Goal: Use online tool/utility: Use online tool/utility

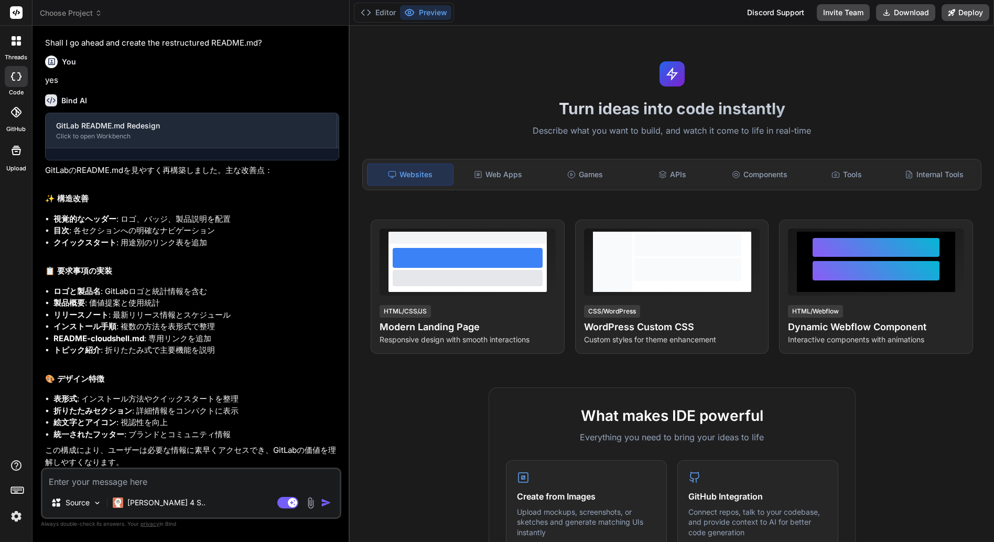
scroll to position [321, 0]
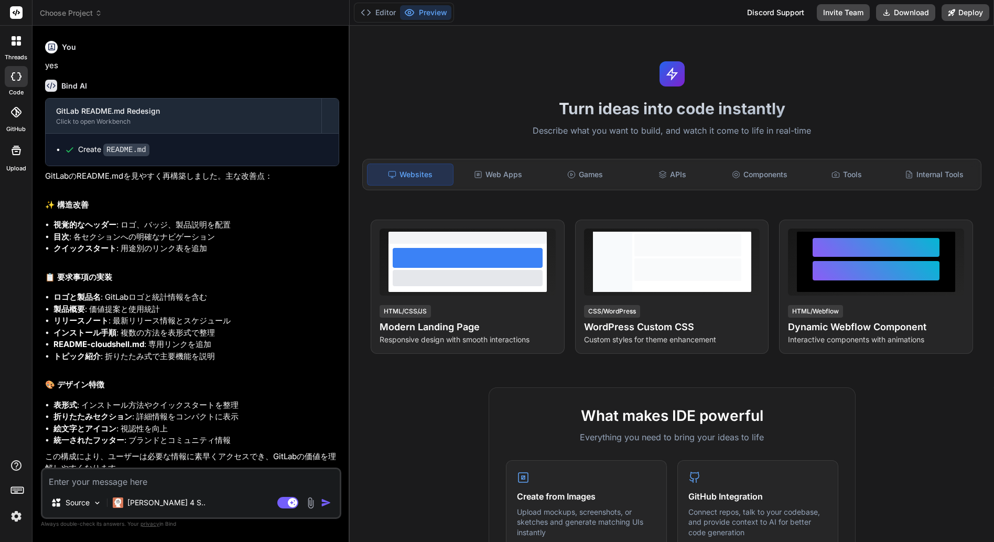
type textarea "x"
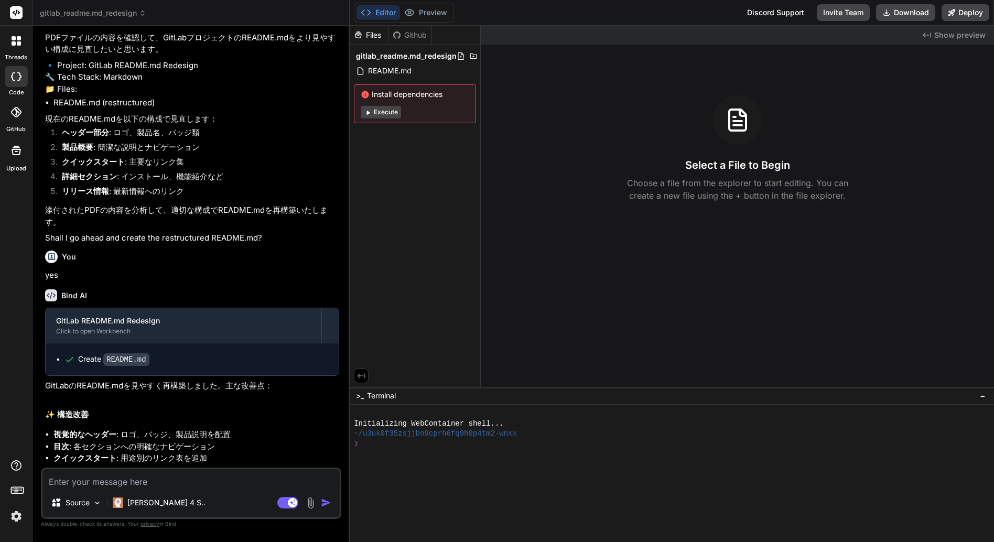
scroll to position [0, 0]
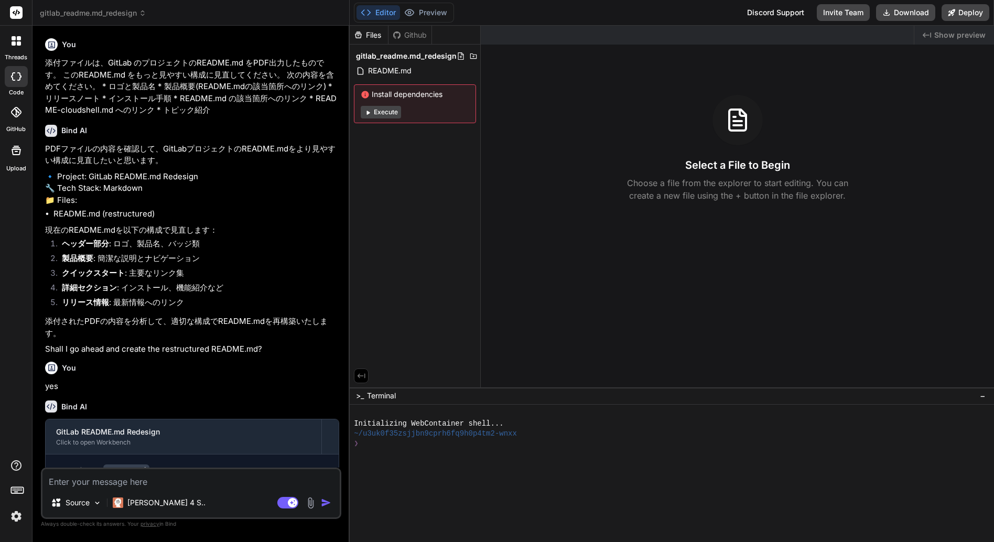
click at [18, 42] on icon at bounding box center [19, 43] width 4 height 4
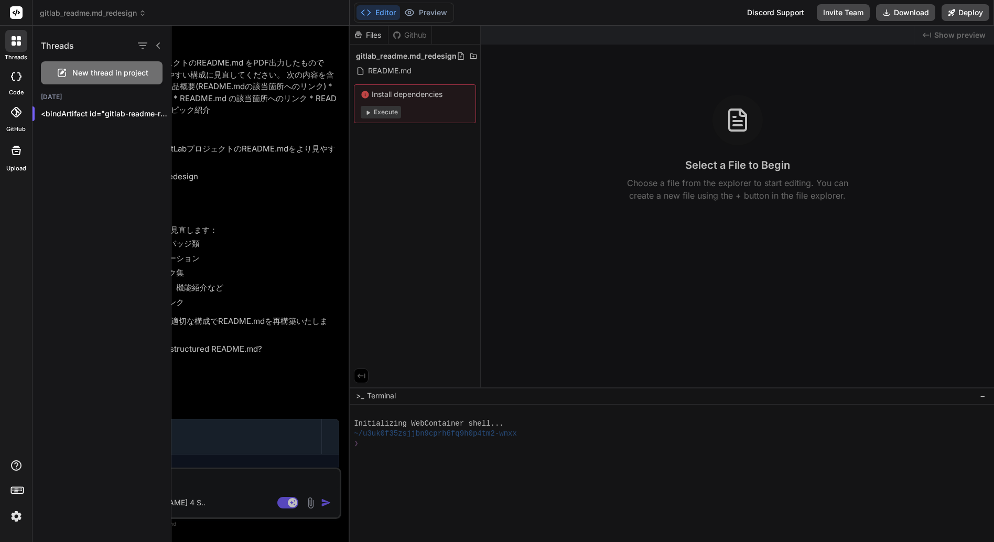
click at [93, 12] on span "gitlab_readme.md_redesign" at bounding box center [93, 13] width 106 height 10
click at [228, 77] on div at bounding box center [582, 284] width 822 height 516
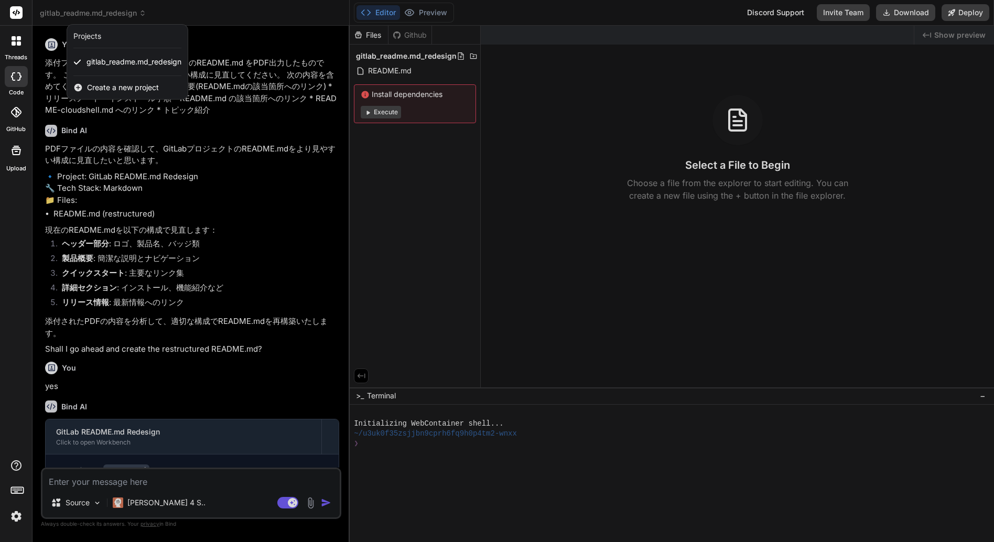
click at [114, 91] on span "Create a new project" at bounding box center [123, 87] width 72 height 10
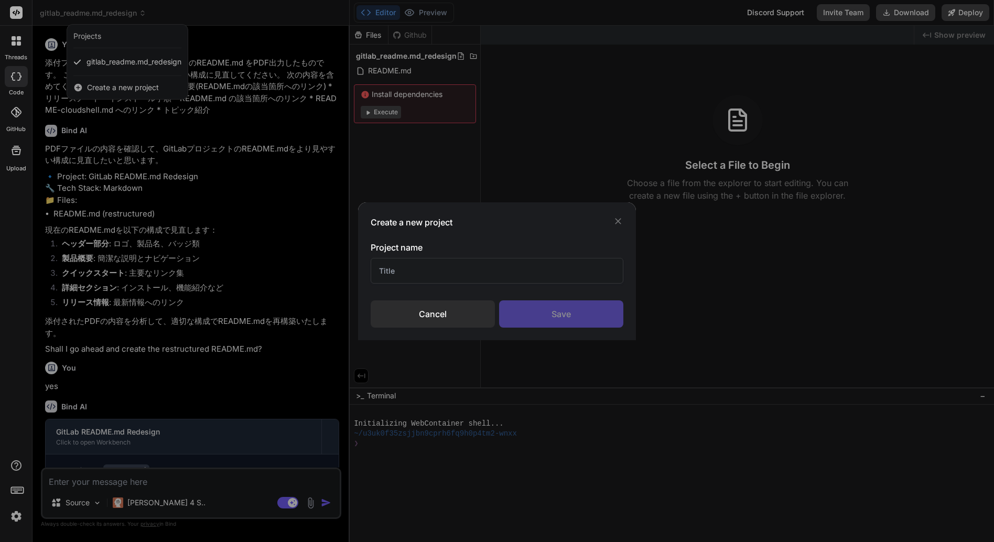
click at [407, 271] on input "text" at bounding box center [496, 271] width 253 height 26
type input "iot-monitoring-system-aws"
click at [552, 318] on div "Save" at bounding box center [561, 313] width 124 height 27
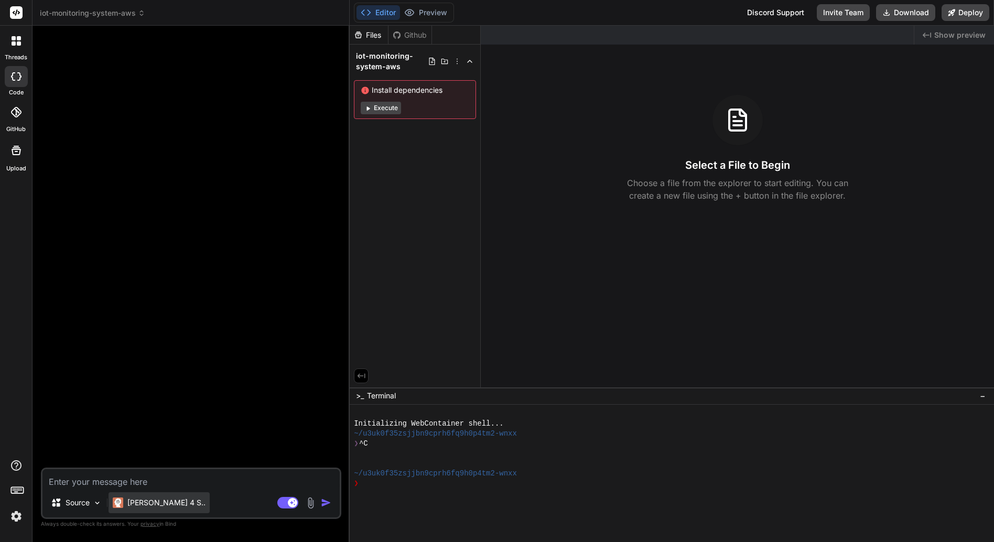
click at [159, 506] on p "[PERSON_NAME] 4 S.." at bounding box center [166, 502] width 78 height 10
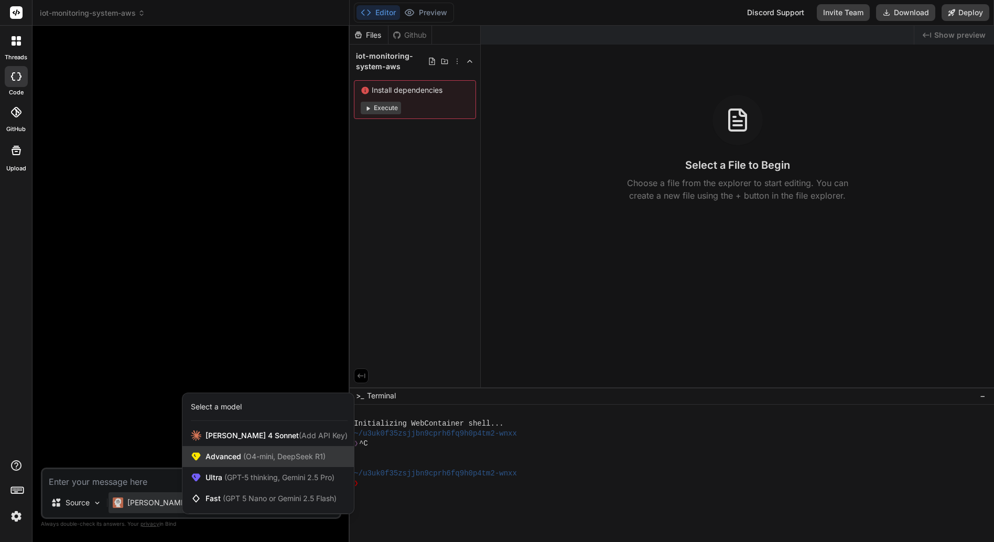
click at [227, 457] on span "Advanced (O4-mini, DeepSeek R1)" at bounding box center [265, 456] width 120 height 10
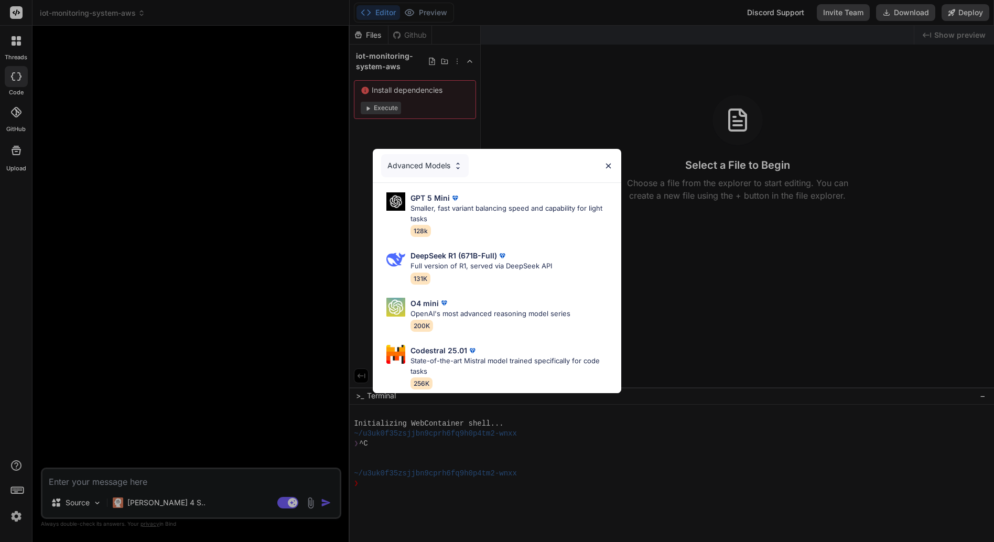
click at [603, 160] on div "Advanced Models" at bounding box center [497, 166] width 248 height 34
click at [607, 161] on img at bounding box center [608, 165] width 9 height 9
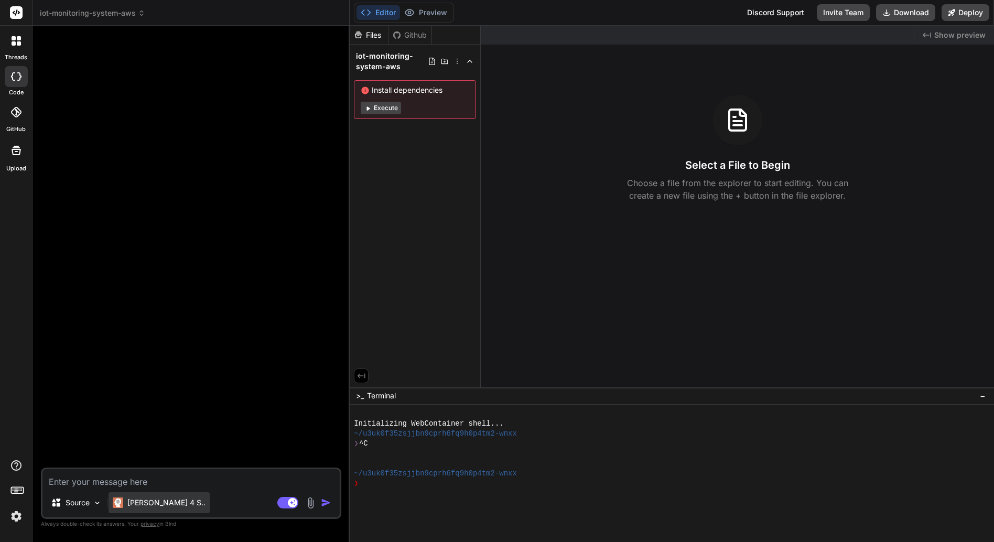
click at [154, 507] on p "[PERSON_NAME] 4 S.." at bounding box center [166, 502] width 78 height 10
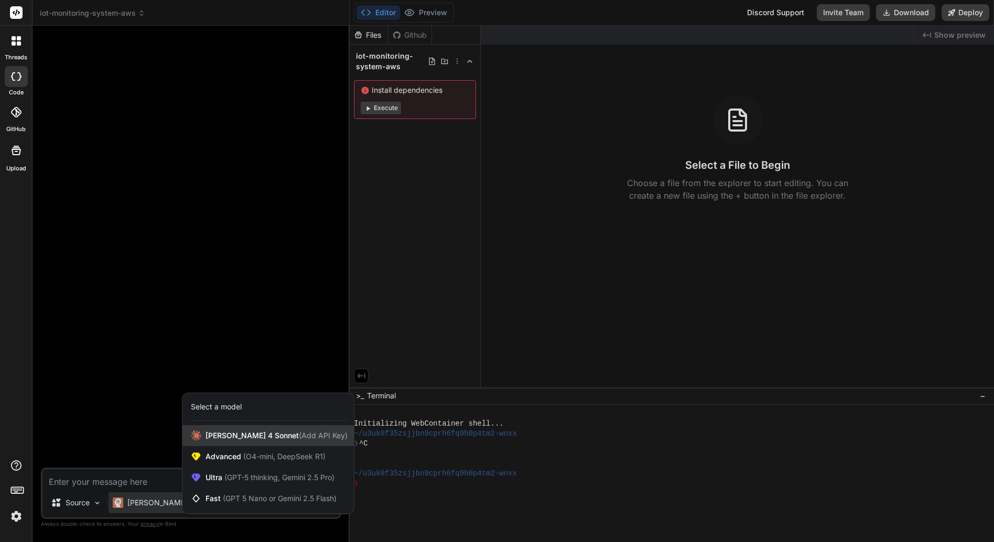
click at [240, 435] on span "[PERSON_NAME] 4 Sonnet (Add API Key)" at bounding box center [276, 435] width 142 height 10
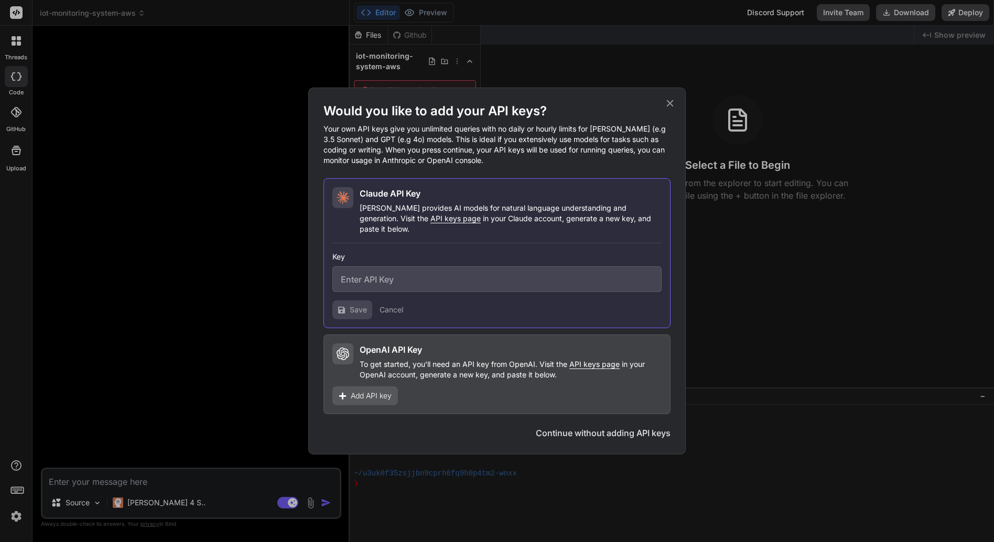
click at [581, 431] on button "Continue without adding API keys" at bounding box center [603, 433] width 135 height 13
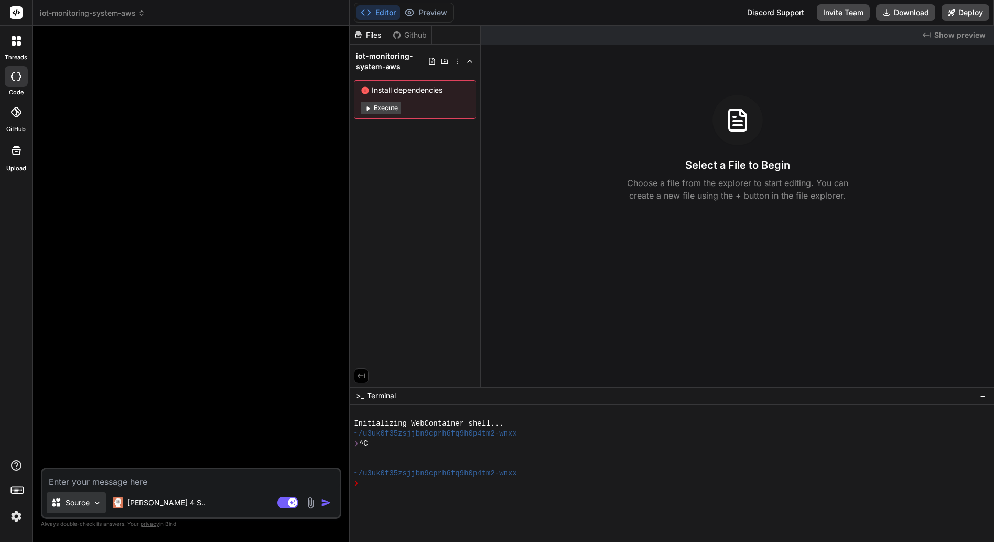
click at [95, 503] on img at bounding box center [97, 502] width 9 height 9
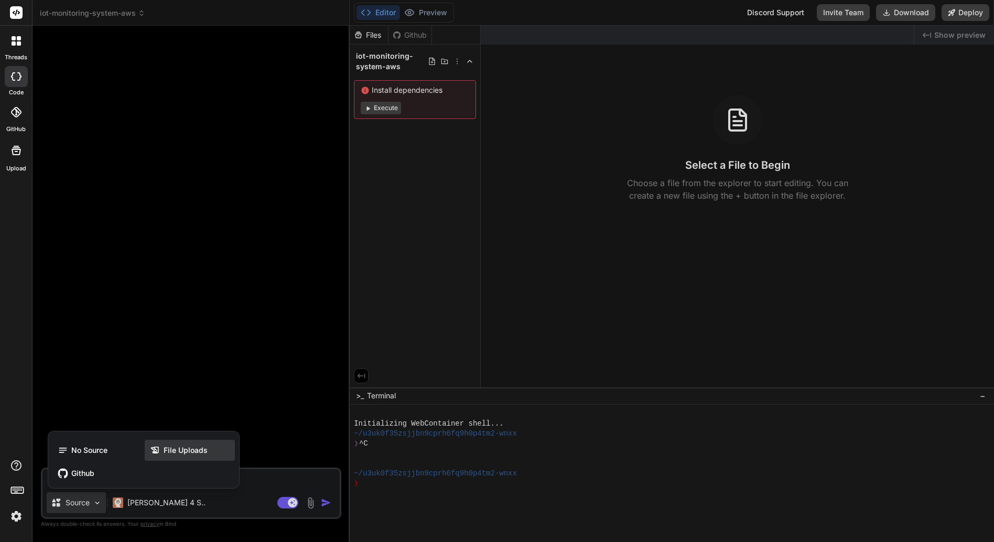
click at [169, 451] on span "File Uploads" at bounding box center [185, 450] width 44 height 10
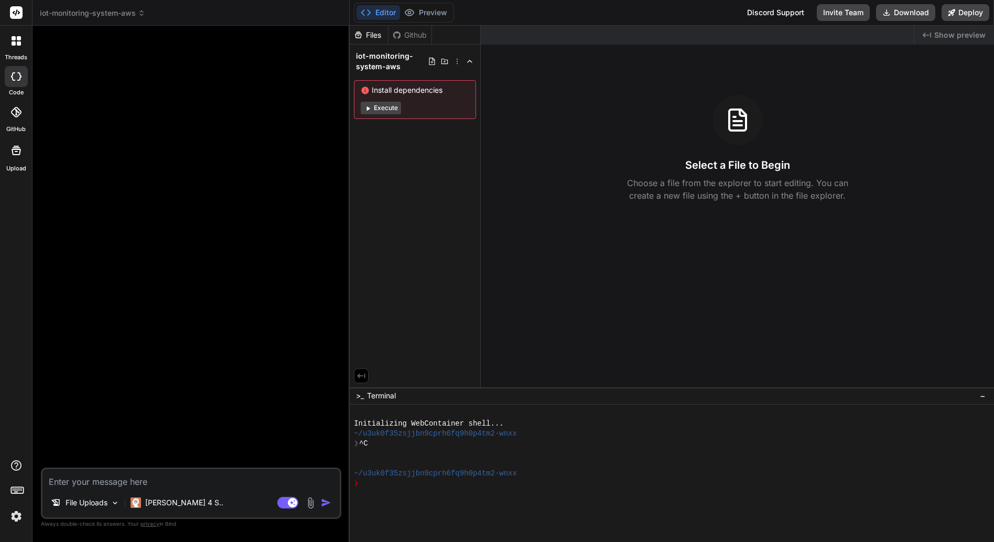
click at [16, 149] on icon at bounding box center [16, 150] width 9 height 9
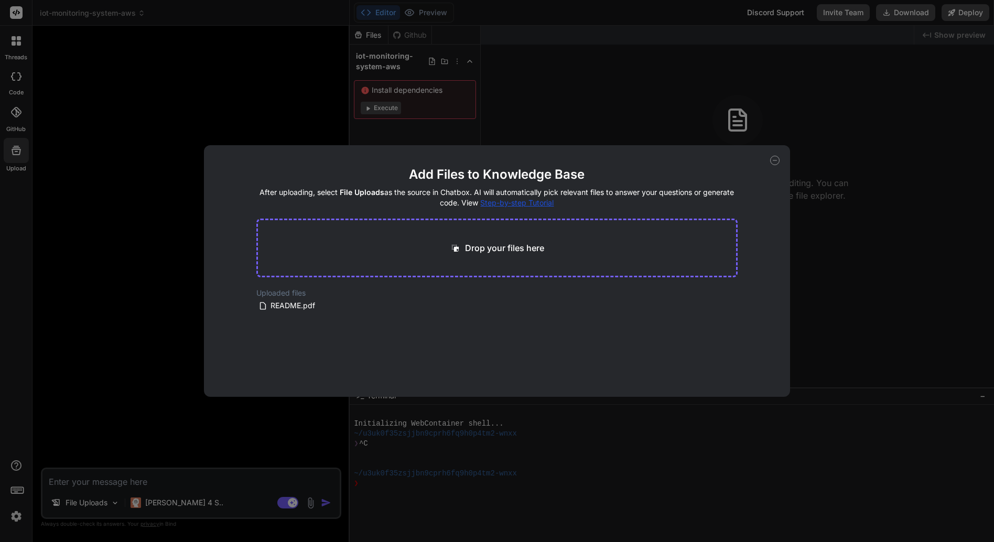
type textarea "x"
click at [468, 251] on p "Click to browse or Drag & Drop files here" at bounding box center [504, 248] width 162 height 13
type input "C:\fakepath\aws-system.png"
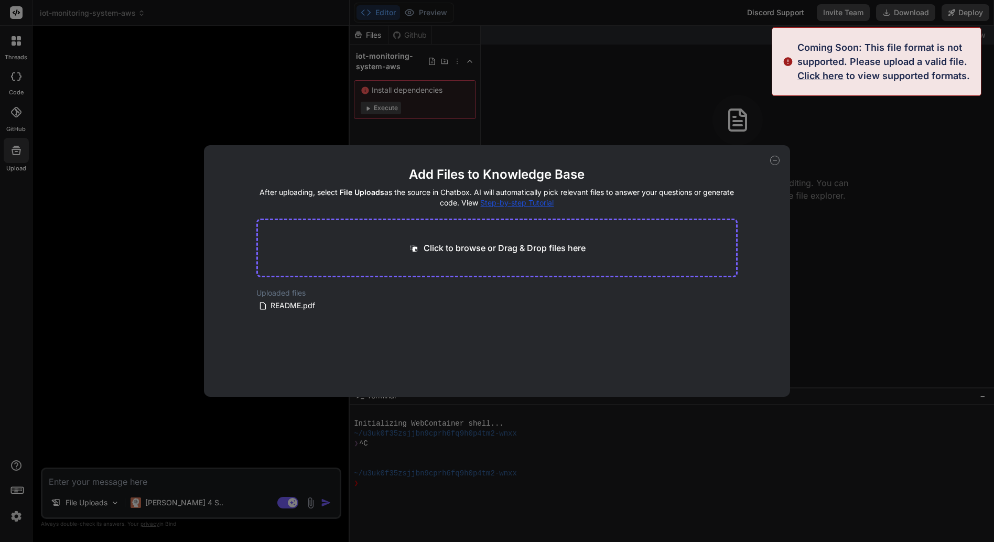
click at [820, 75] on span "Click here" at bounding box center [820, 75] width 46 height 11
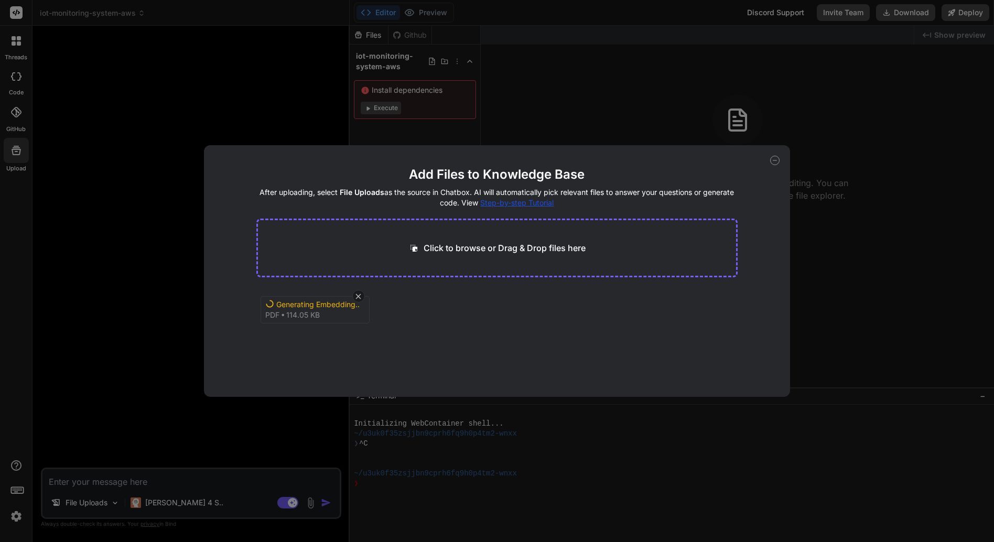
click at [450, 321] on div "Generating Embedding... pdf 114.05 KB" at bounding box center [497, 321] width 482 height 67
click at [356, 298] on icon at bounding box center [358, 295] width 5 height 5
click at [398, 303] on icon at bounding box center [400, 305] width 9 height 9
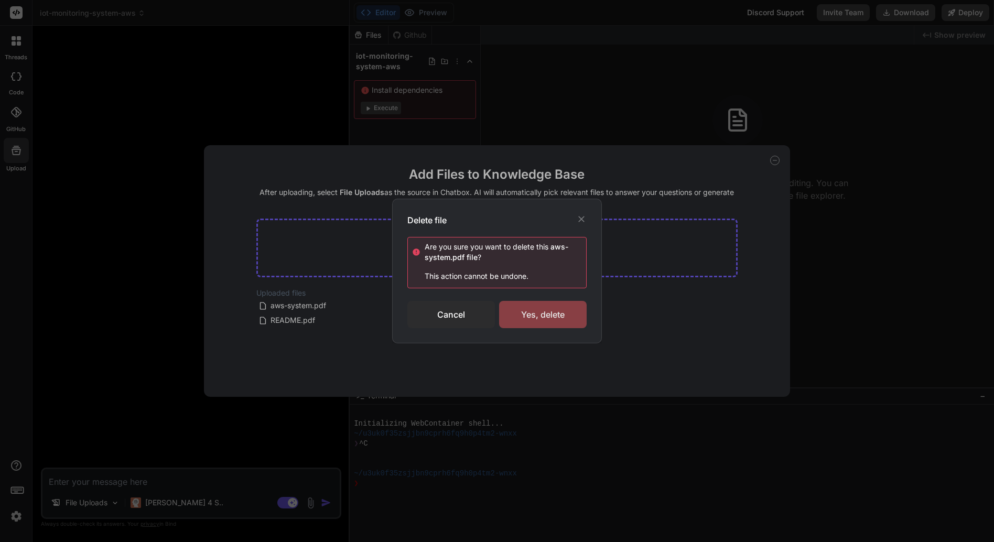
click at [532, 310] on div "Yes, delete" at bounding box center [543, 314] width 88 height 27
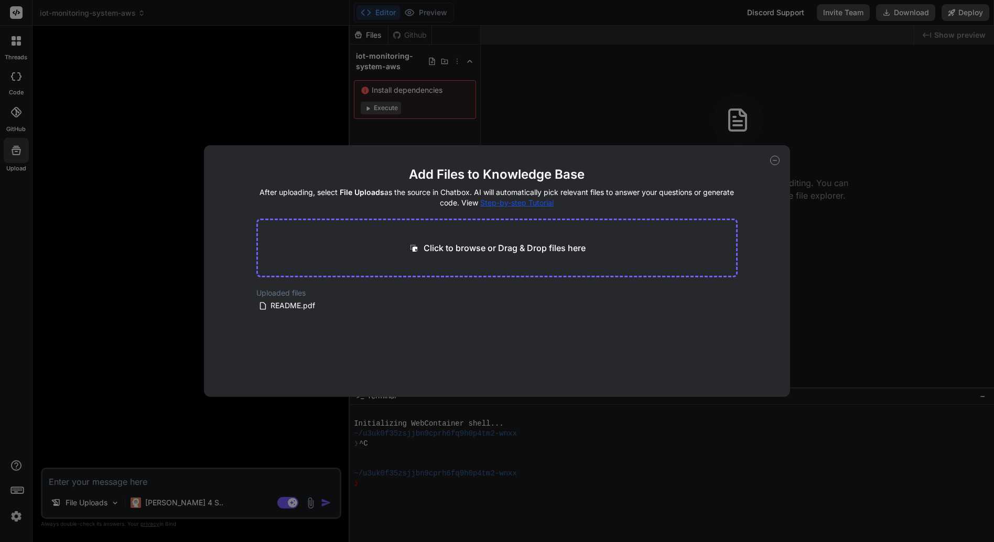
click at [774, 159] on icon at bounding box center [774, 160] width 9 height 9
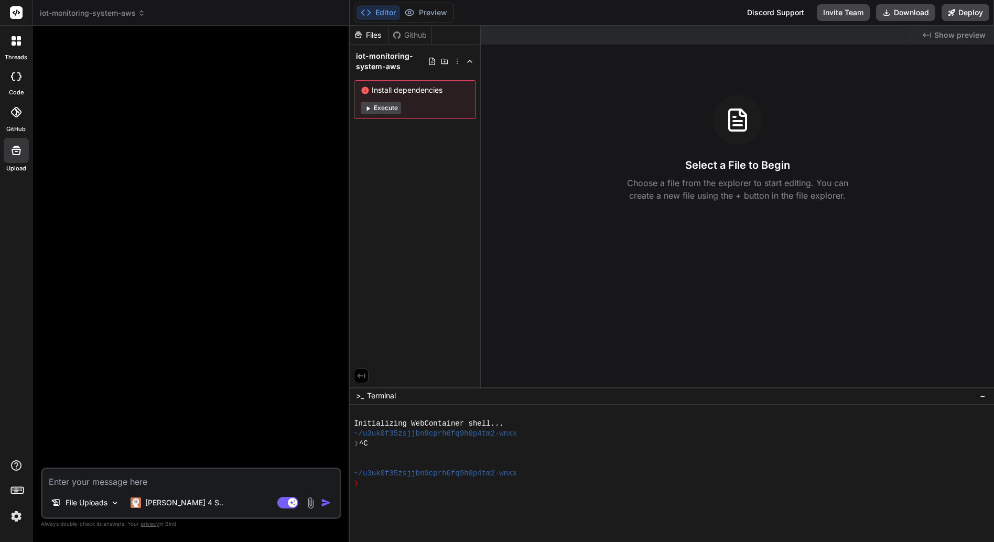
click at [185, 123] on div at bounding box center [192, 250] width 298 height 433
click at [112, 503] on img at bounding box center [115, 502] width 9 height 9
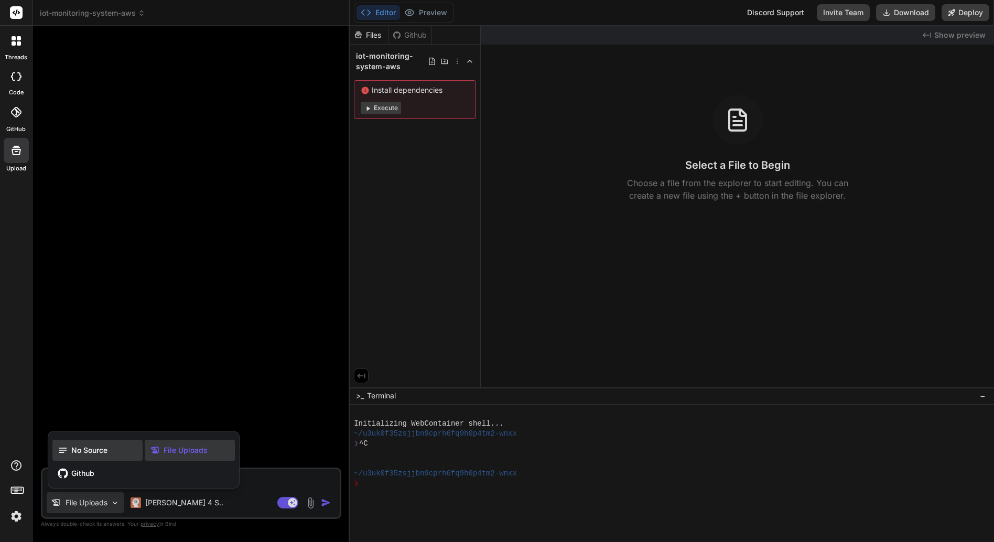
click at [85, 452] on span "No Source" at bounding box center [89, 450] width 36 height 10
type textarea "x"
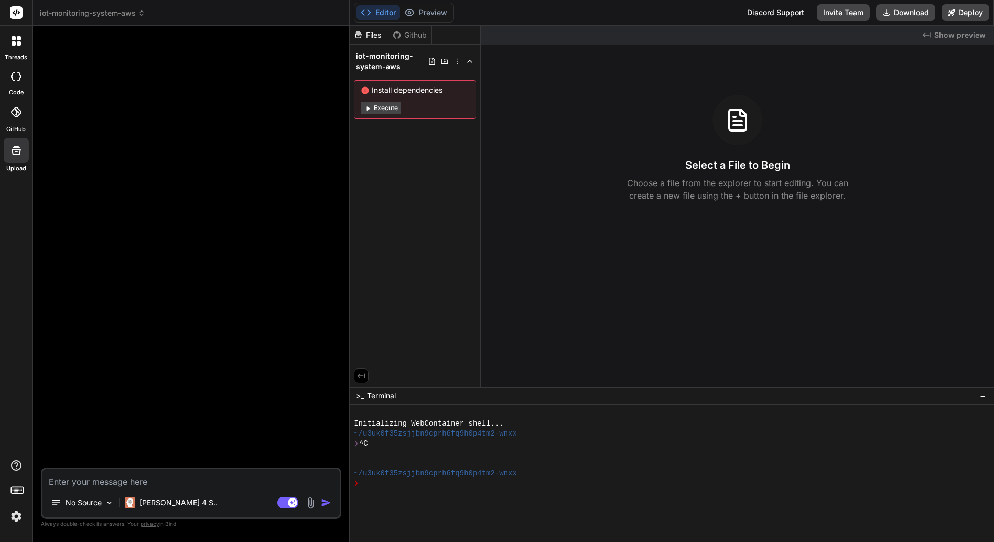
click at [83, 483] on textarea at bounding box center [190, 478] width 297 height 19
type textarea ";"
type textarea "x"
type textarea ";c"
type textarea "x"
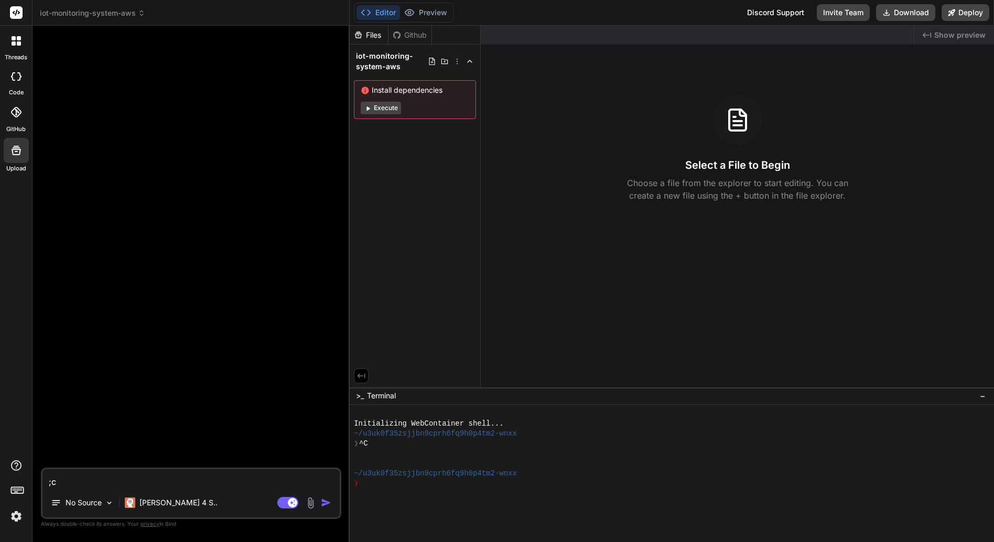
type textarea ";co"
type textarea "x"
type textarea ";cog"
type textarea "x"
type textarea ";co"
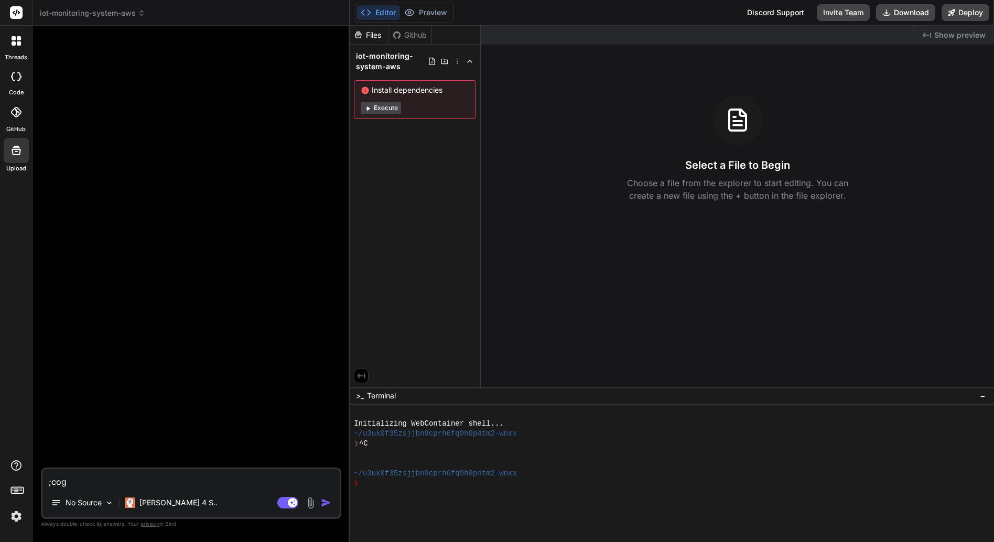
type textarea "x"
type textarea ";c"
type textarea "x"
type textarea ";"
type textarea "x"
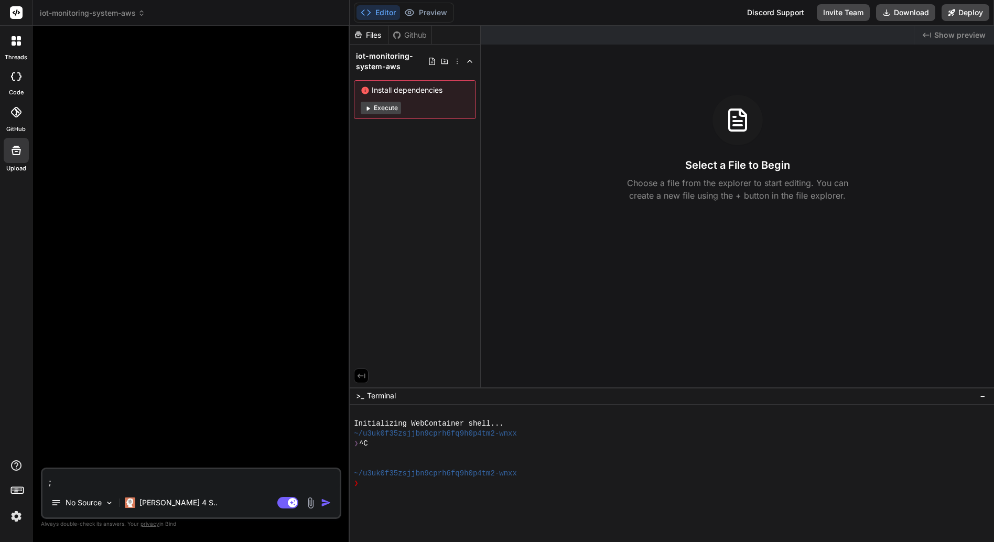
type textarea ";t"
type textarea "x"
type textarea ";to"
type textarea "x"
type textarea ";toc"
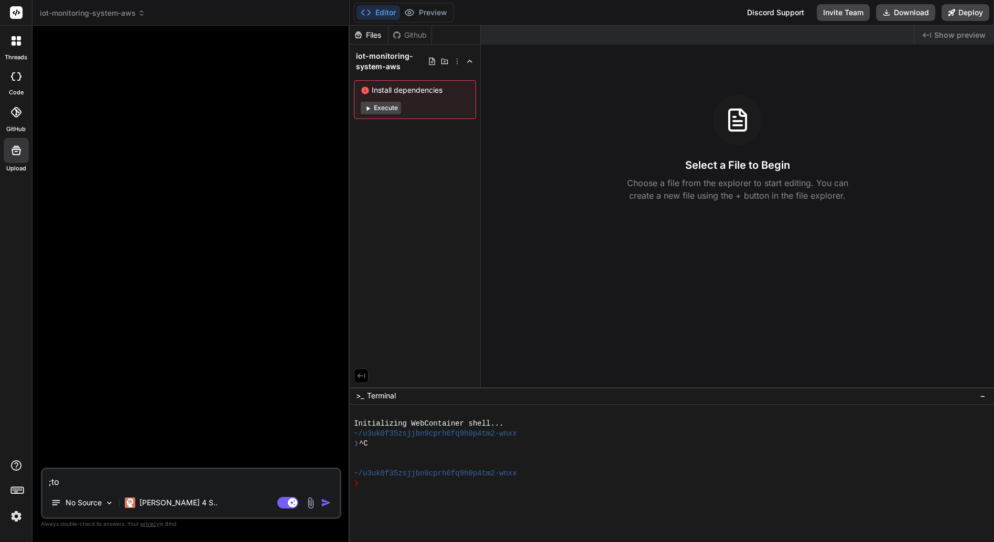
type textarea "x"
type textarea ";toco"
type textarea "x"
type textarea ";tocog"
type textarea "x"
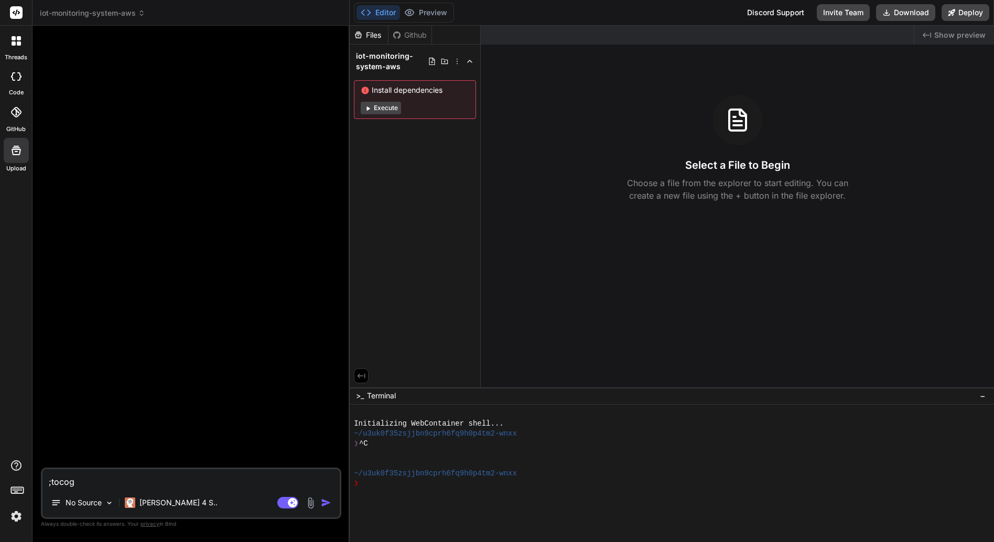
type textarea ";tocogn"
type textarea "x"
type textarea ";tocogni"
type textarea "x"
type textarea ";tocognit"
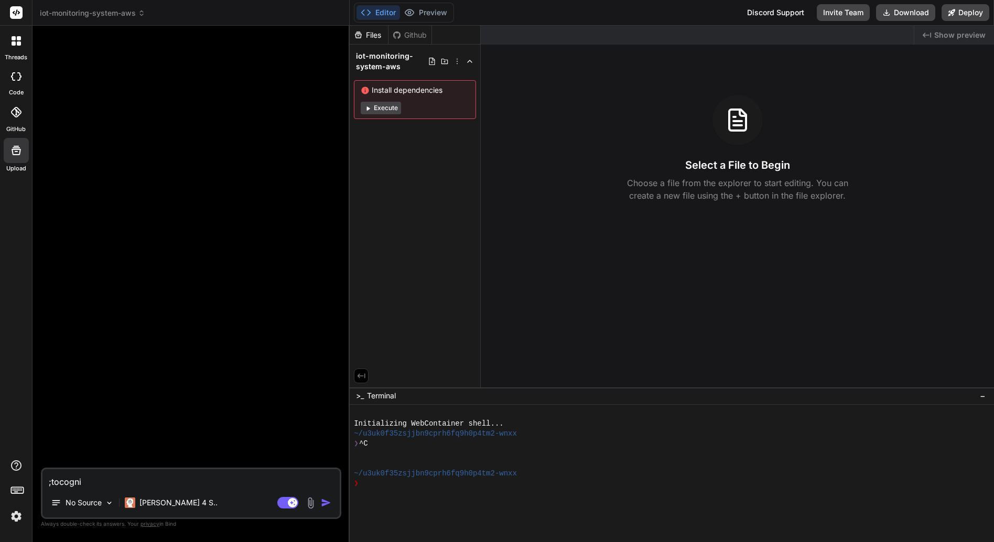
type textarea "x"
type textarea ";tocogniti"
type textarea "x"
type textarea ";tocognitiv"
type textarea "x"
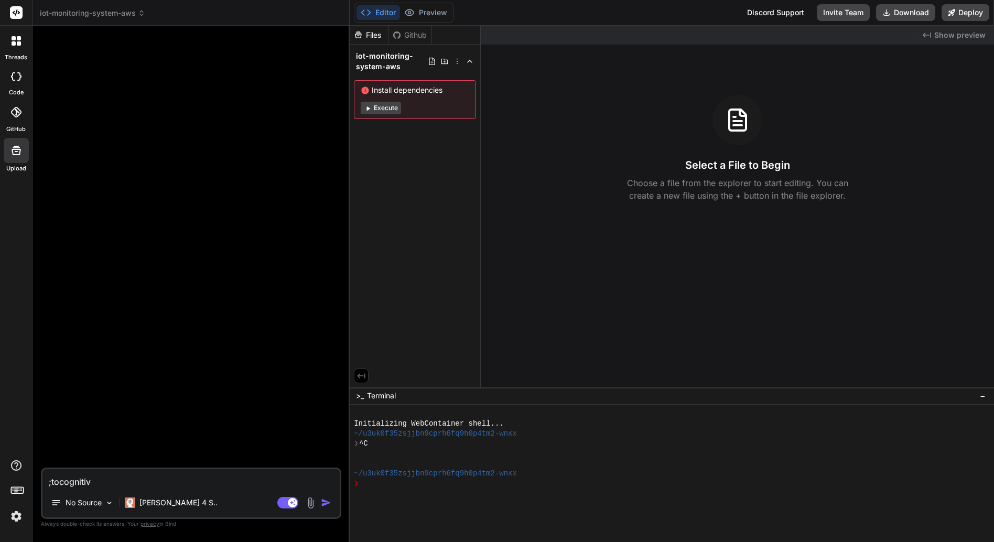
type textarea ";tocognitive"
type textarea "x"
type textarea ";tocognitive"
type textarea "x"
paste textarea "LORemipsumdolorsitAmetconsecteturad。elitseddoeiu、temporincidi、UTL、et(do)magnaa。…"
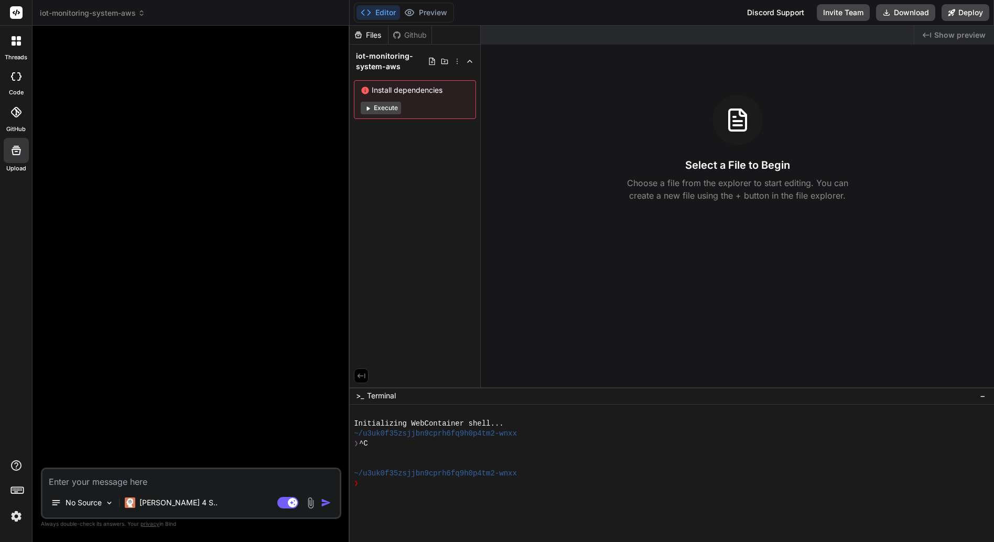
type textarea "LORemipsumdolorsitAmetconsecteturad。elitseddoeiu、temporincidi、UTL、et(do)magnaa。…"
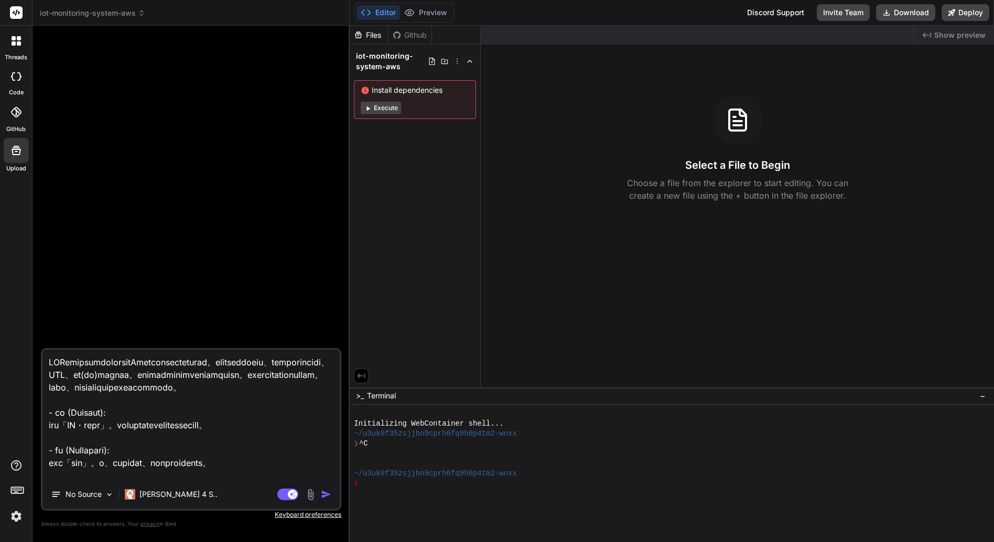
scroll to position [617, 0]
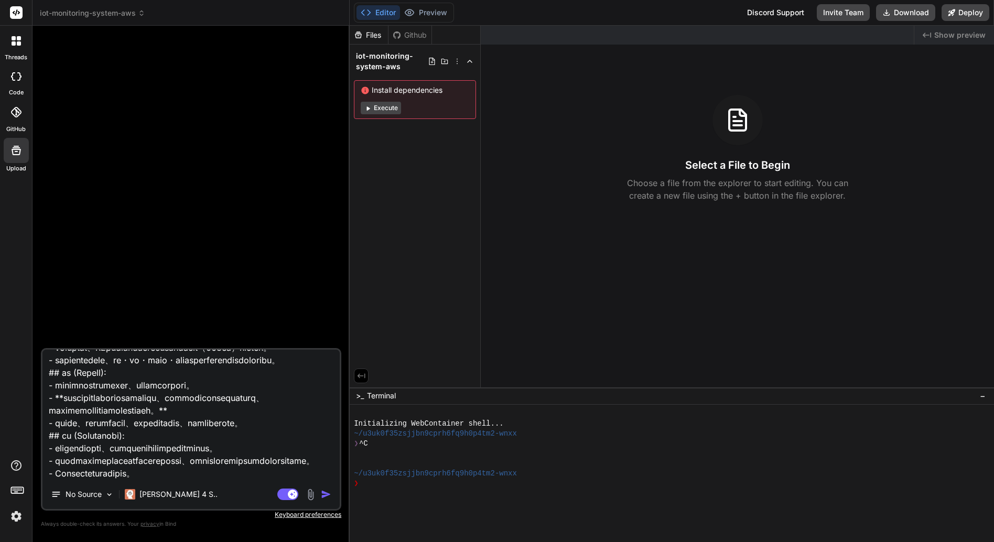
type textarea "x"
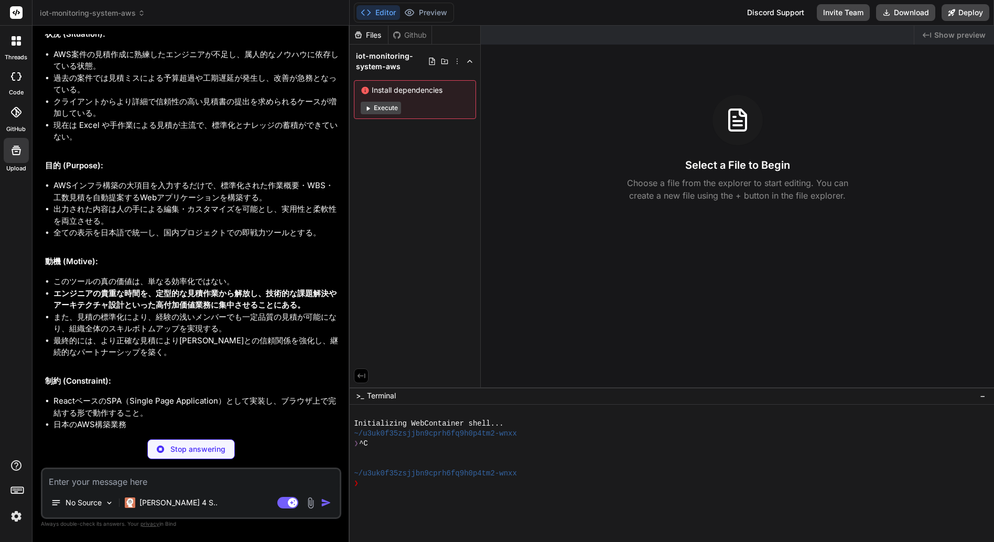
scroll to position [533, 0]
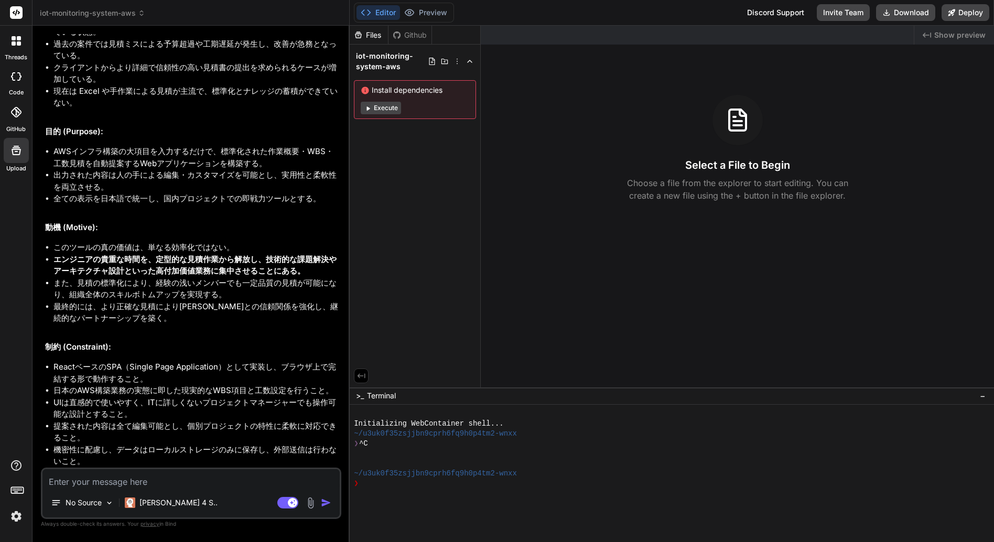
type textarea "x"
click at [85, 483] on textarea at bounding box center [190, 478] width 297 height 19
type textarea "Z"
type textarea "x"
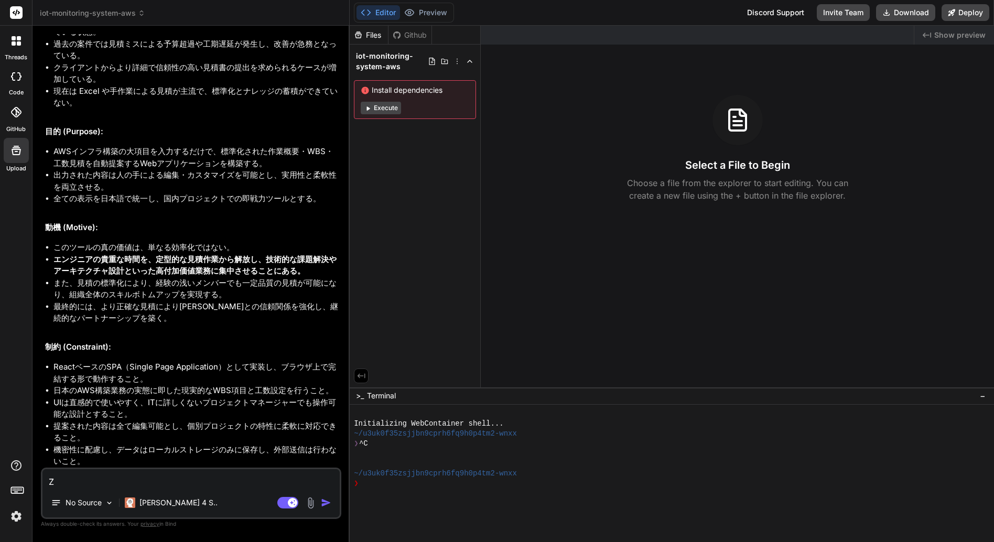
type textarea "ZZ"
type textarea "x"
type textarea "ZZc"
type textarea "x"
type textarea "ZZcI"
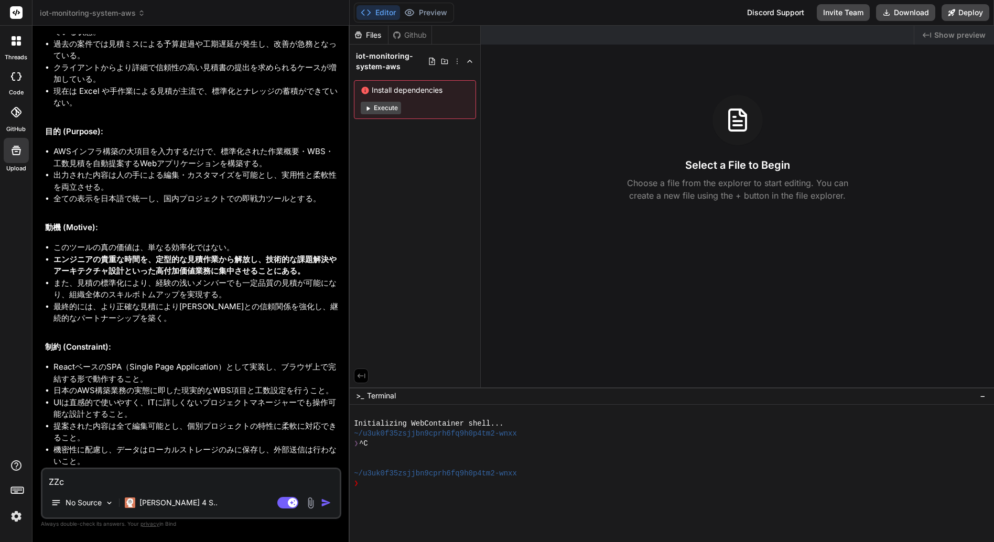
type textarea "x"
type textarea "ZZc"
type textarea "x"
type textarea "ZZ"
type textarea "x"
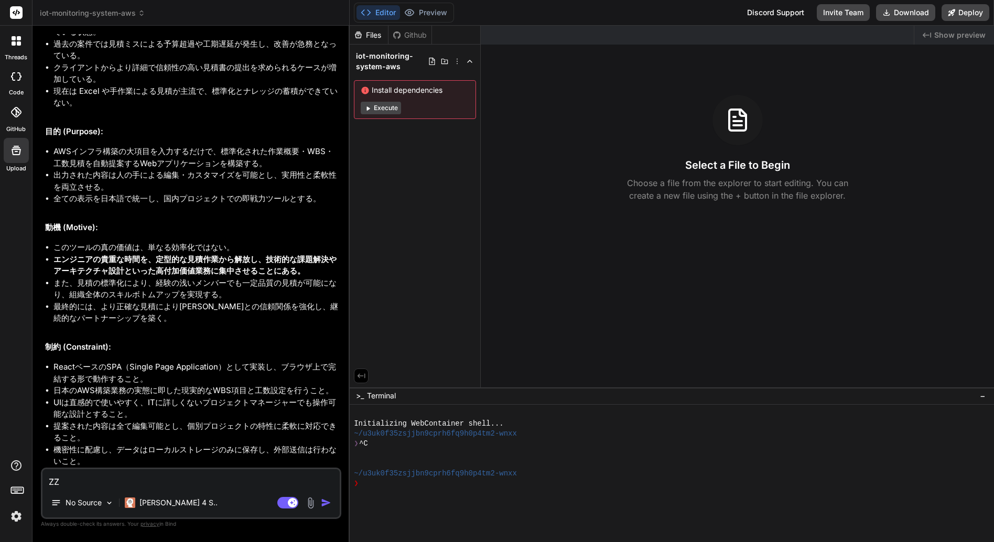
type textarea "Z"
type textarea "x"
type textarea "ｚ"
type textarea "x"
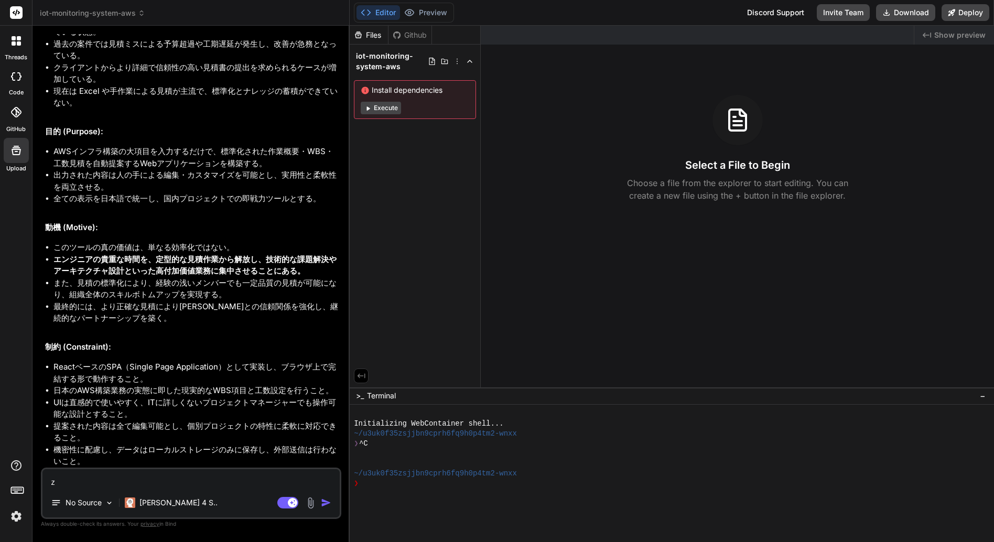
type textarea "じょう"
type textarea "x"
type textarea "じょうｃ"
type textarea "x"
type textarea "じょうき"
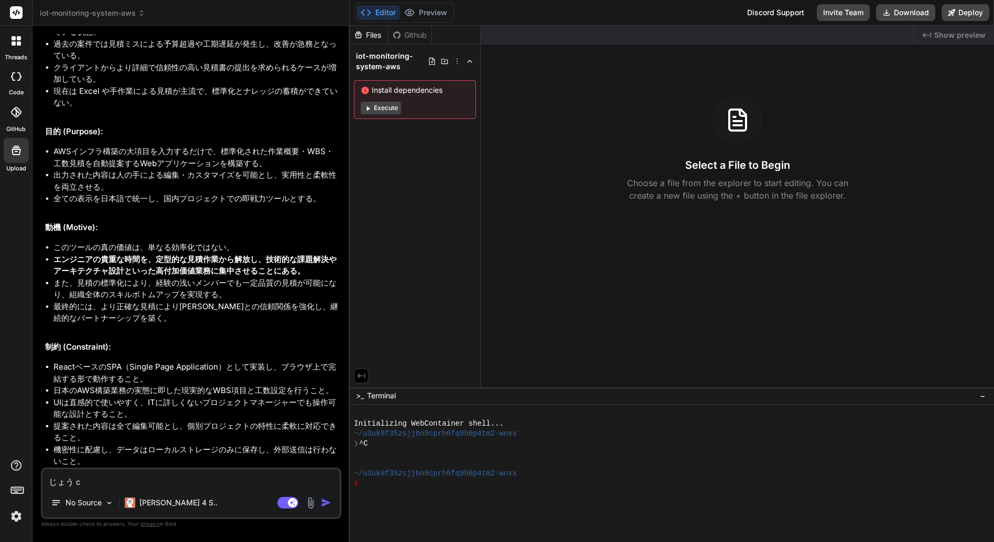
type textarea "x"
type textarea "上記"
type textarea "x"
type textarea "上記ｎ"
type textarea "x"
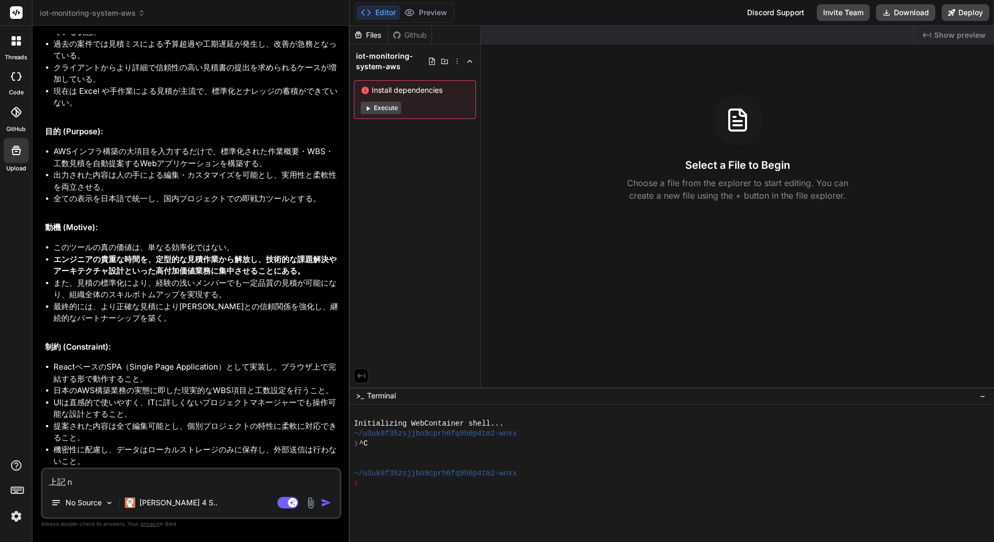
type textarea "上記の"
type textarea "x"
type textarea "上記のｙ"
type textarea "x"
type textarea "上記のよう"
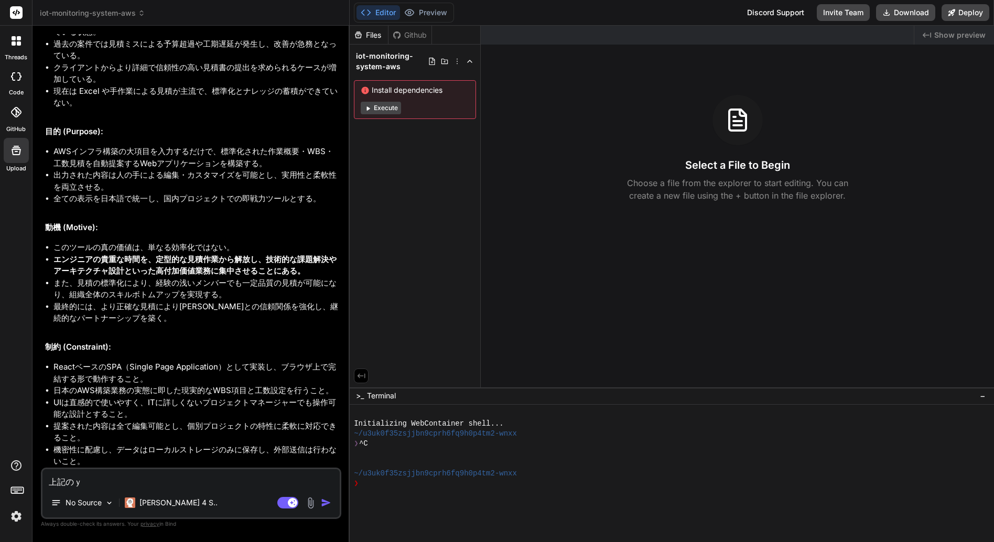
type textarea "x"
type textarea "上記のようｃ"
type textarea "x"
type textarea "上記のようけん"
type textarea "x"
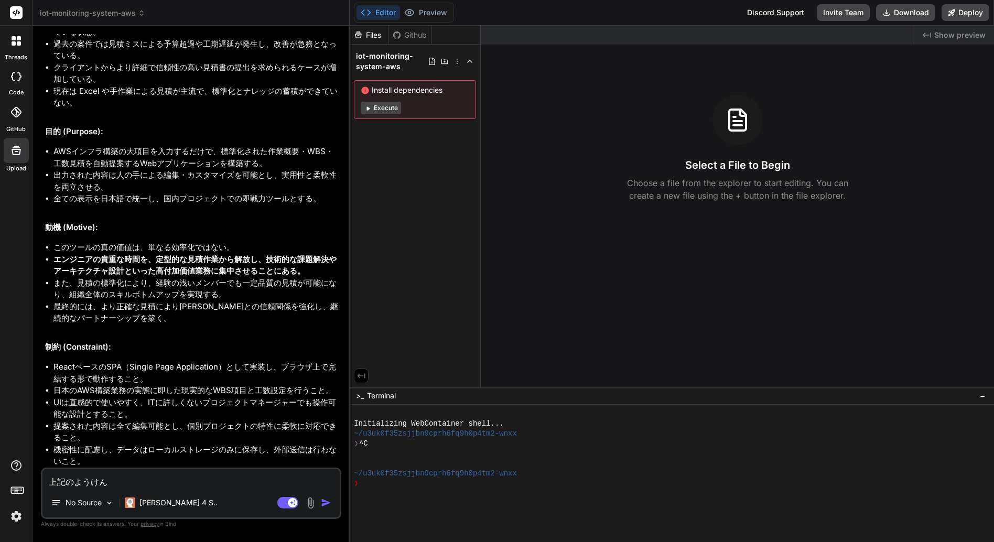
type textarea "上記の要件"
type textarea "x"
type textarea "上記の要件ｎ"
type textarea "x"
type textarea "上記の要件に"
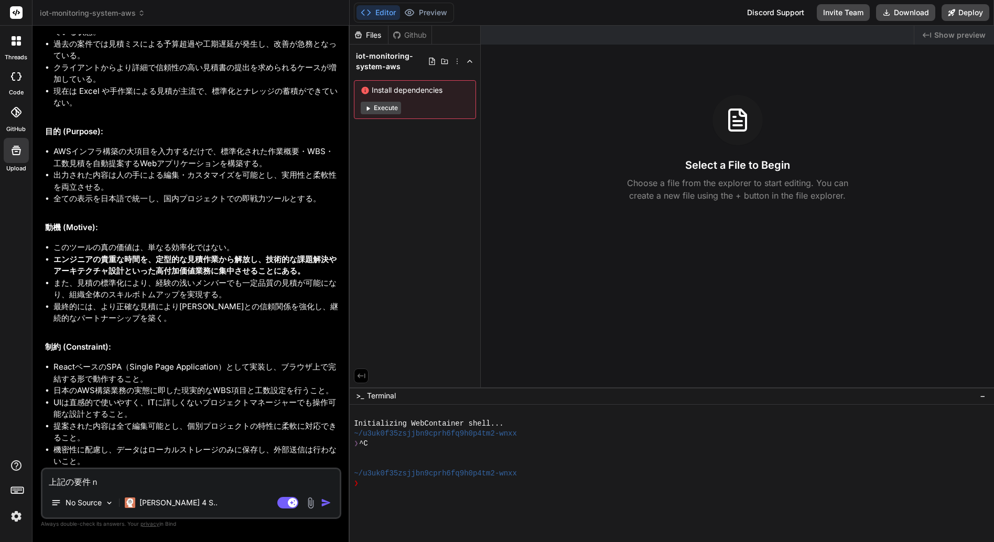
type textarea "x"
type textarea "上記の要件にあ"
type textarea "x"
type textarea "上記の要件に合う"
type textarea "x"
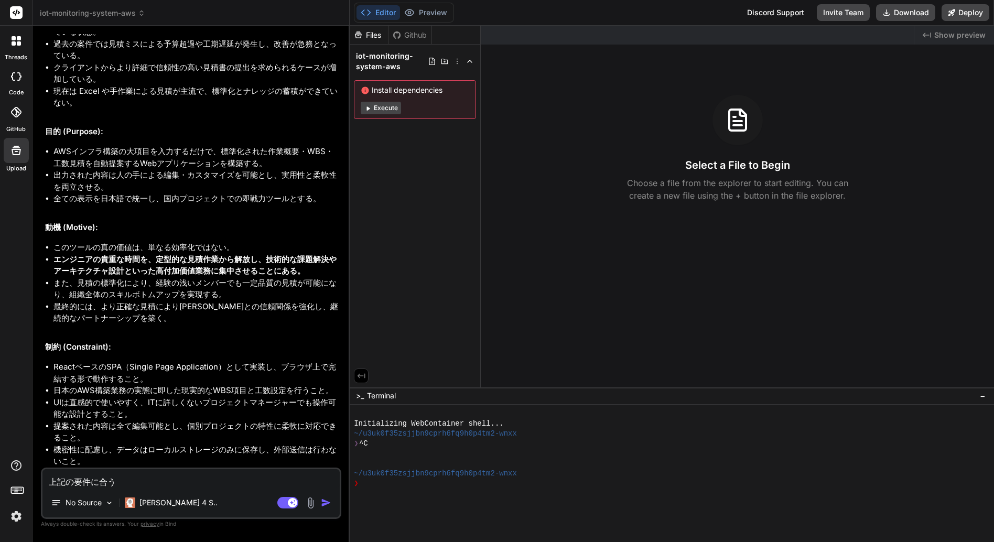
type textarea "上記の要件に合うｗ"
type textarea "x"
type textarea "上記の要件に合ううぇ"
type textarea "x"
type textarea "上記の要件に合ううぇｂ"
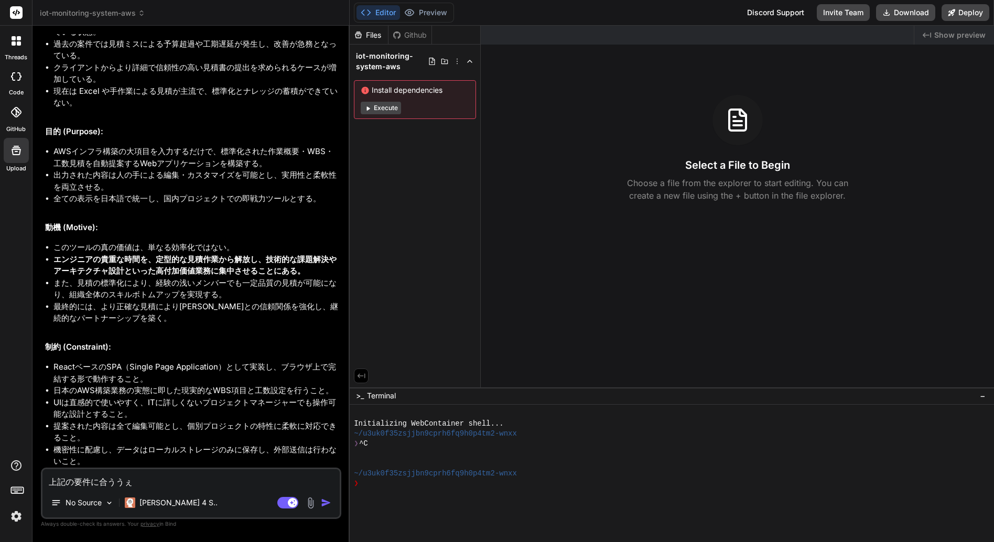
type textarea "x"
type textarea "上記の要件に合ううぇ"
type textarea "x"
type textarea "上記の要件に合ううぇ"
type textarea "x"
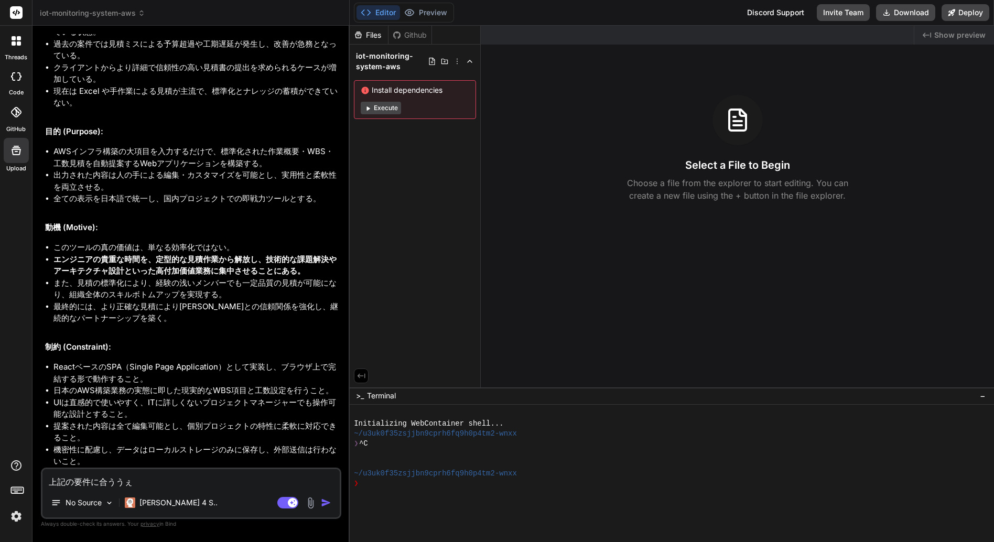
type textarea "上記の要件に合うう"
type textarea "x"
type textarea "上記の要件に合う"
type textarea "x"
type textarea "上記の要件に合う"
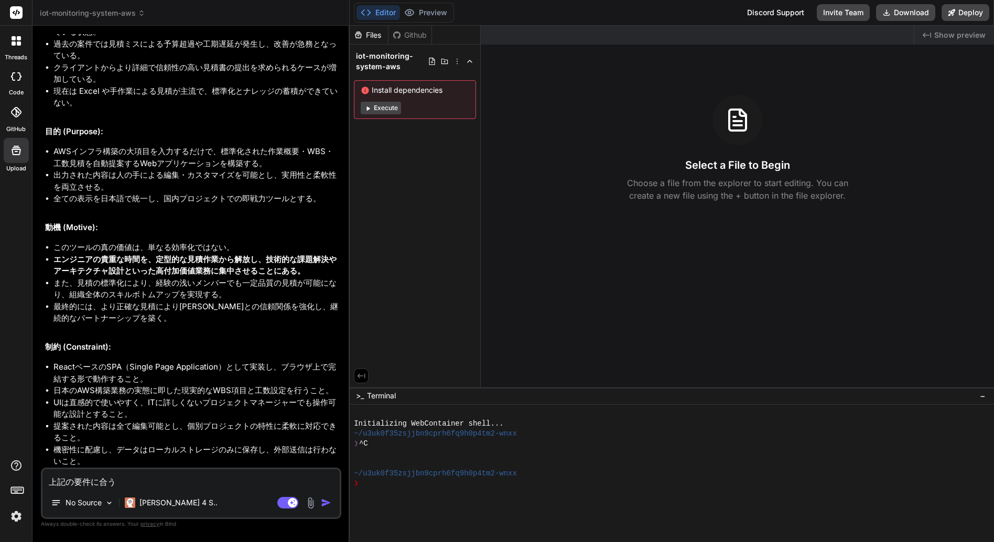
type textarea "x"
type textarea "上記の要件に合うe"
type textarea "x"
type textarea "上記の要件に合う"
type textarea "x"
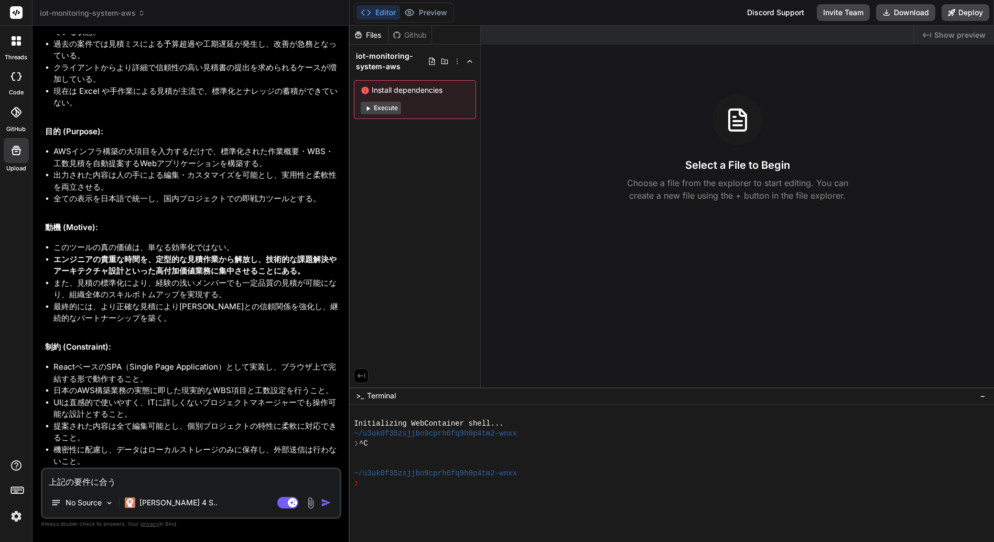
type textarea "上記の要件に合うw"
type textarea "x"
type textarea "上記の要件に合うwe"
type textarea "x"
type textarea "上記の要件に合うweb"
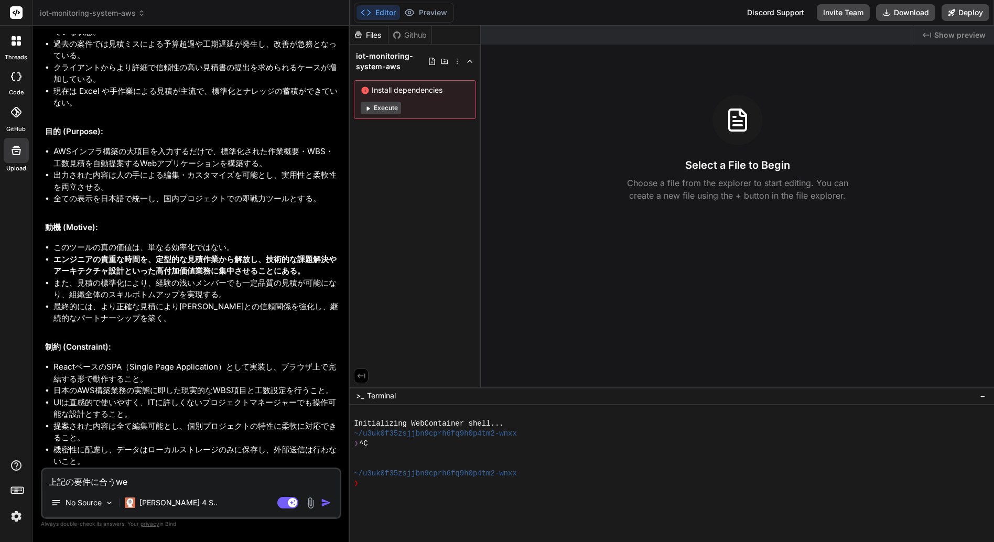
type textarea "x"
type textarea "上記の要件に合うWeb"
type textarea "x"
type textarea "上記の要件に合うWeb"
type textarea "x"
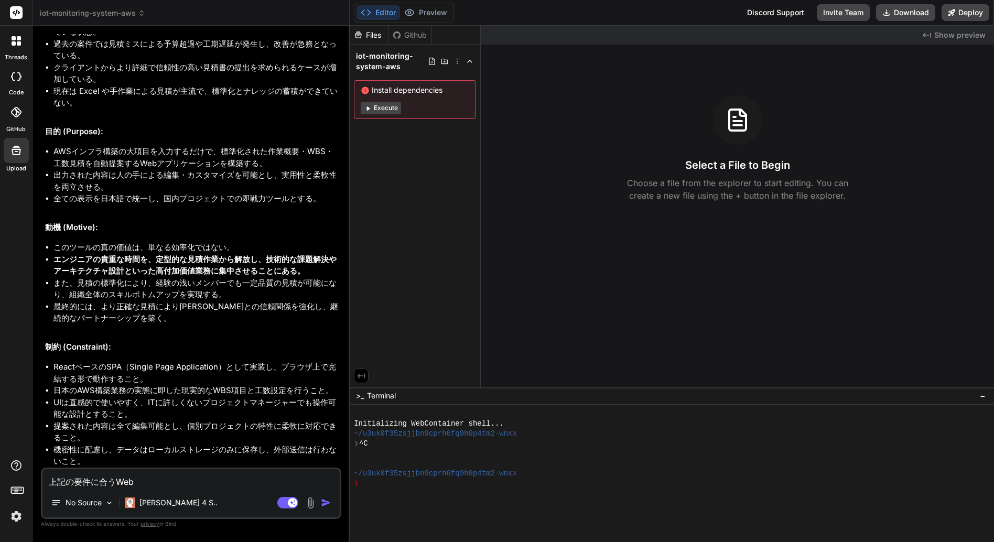
type textarea "上記の要件に合うWeba"
type textarea "x"
type textarea "上記の要件に合うWebap"
type textarea "x"
type textarea "上記の要件に合うWebapp"
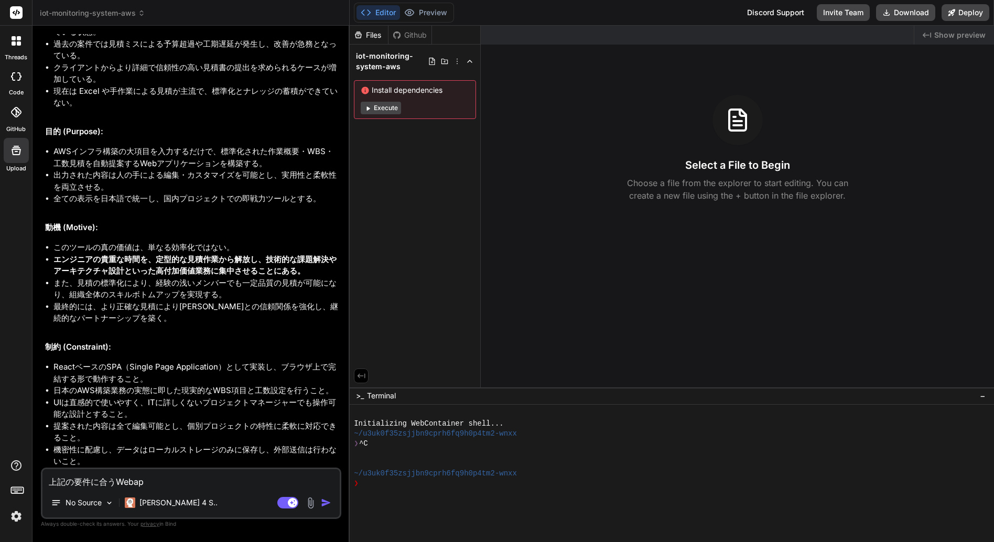
type textarea "x"
type textarea "上記の要件に合うWebアプリ"
type textarea "x"
type textarea "上記の要件に合うWebアプリケーション"
type textarea "x"
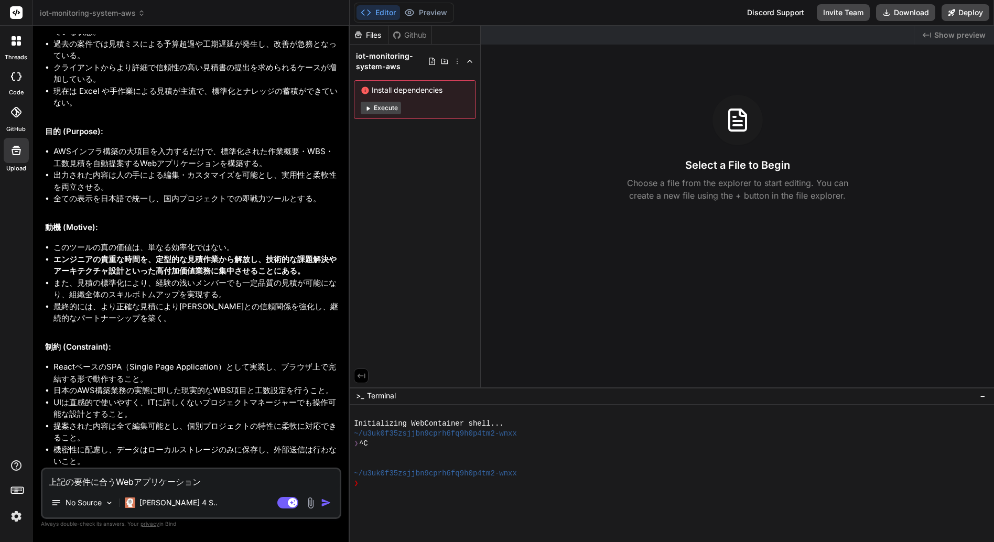
type textarea "上記の要件に合うWebアプリケーションｗ"
type textarea "x"
type textarea "上記の要件に合うWebアプリケーションを"
type textarea "x"
type textarea "上記の要件に合うWebアプリケーションをｓ"
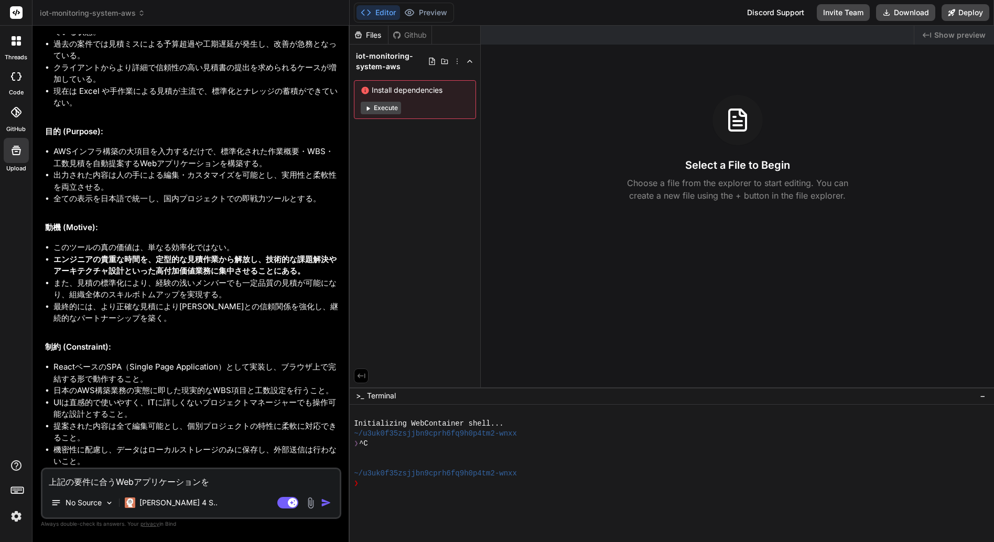
type textarea "x"
type textarea "上記の要件に合うWebアプリケーションをさ"
type textarea "x"
type textarea "上記の要件に合うWebアプリケーションをさｃ"
type textarea "x"
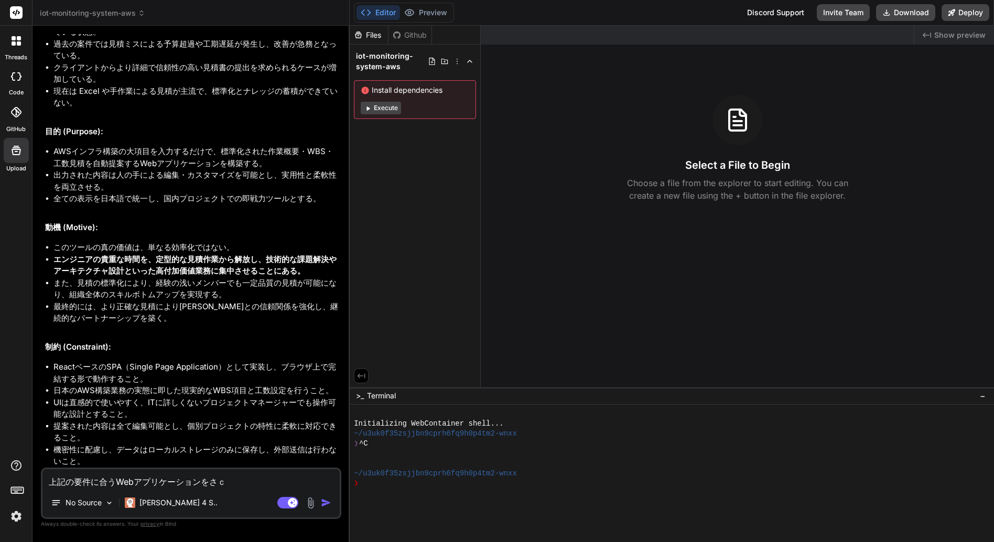
type textarea "上記の要件に合うWebアプリケーションをさく"
type textarea "x"
type textarea "上記の要件に合うWebアプリケーションをさくｓ"
type textarea "x"
type textarea "上記の要件に合うWebアプリケーションをさくせい"
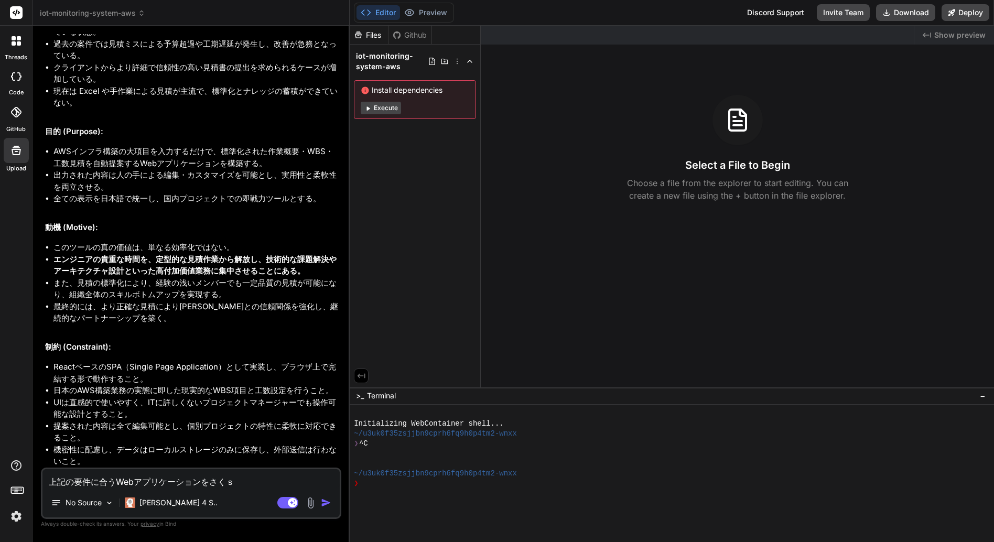
type textarea "x"
type textarea "上記の要件に合うWebアプリケーションを作成"
type textarea "x"
type textarea "上記の要件に合うWebアプリケーションを作成ｓ"
type textarea "x"
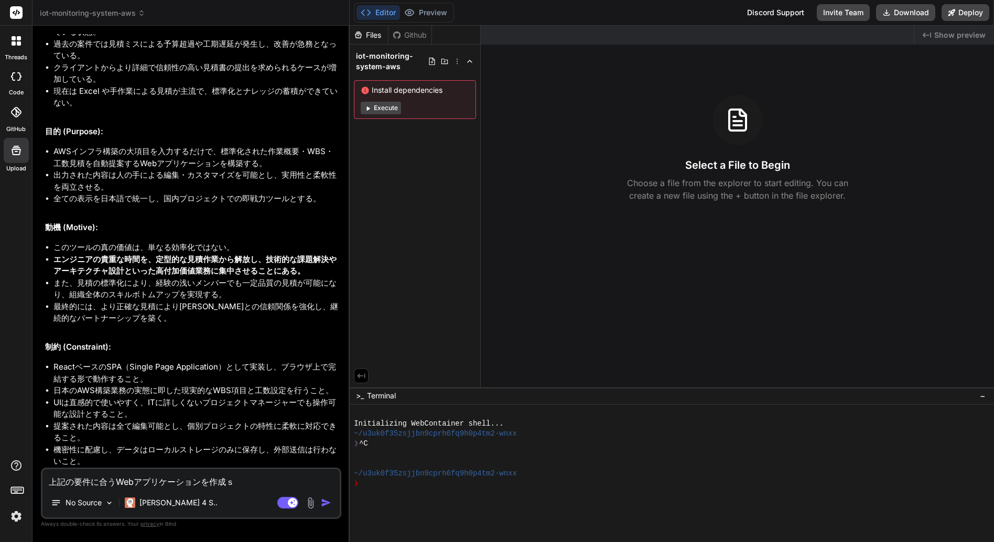
type textarea "上記の要件に合うWebアプリケーションを作成し"
type textarea "x"
type textarea "上記の要件に合うWebアプリケーションを作成しｔ"
type textarea "x"
type textarea "上記の要件に合うWebアプリケーションを作成して"
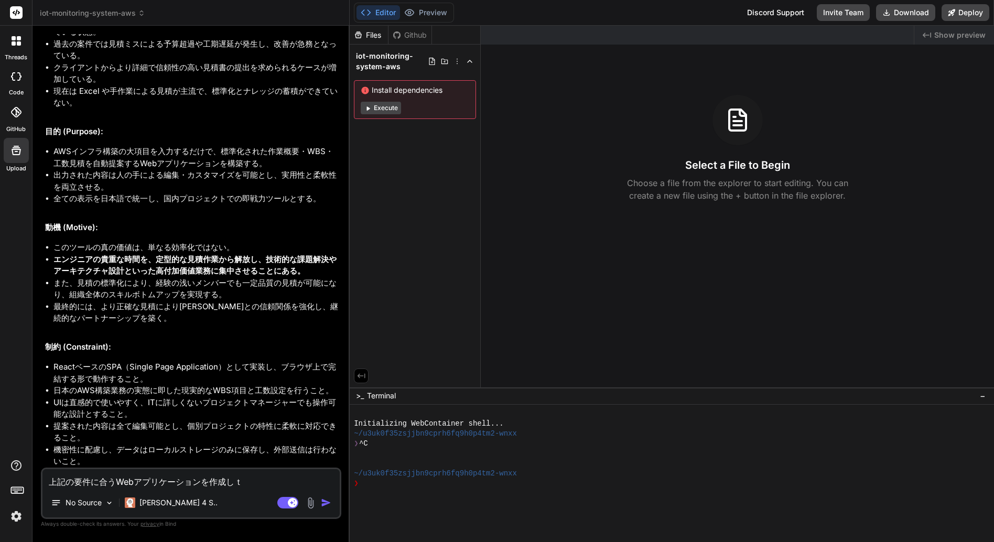
type textarea "x"
type textarea "上記の要件に合うWebアプリケーションを作成してｃ"
type textarea "x"
type textarea "上記の要件に合うWebアプリケーションを作成してく"
type textarea "x"
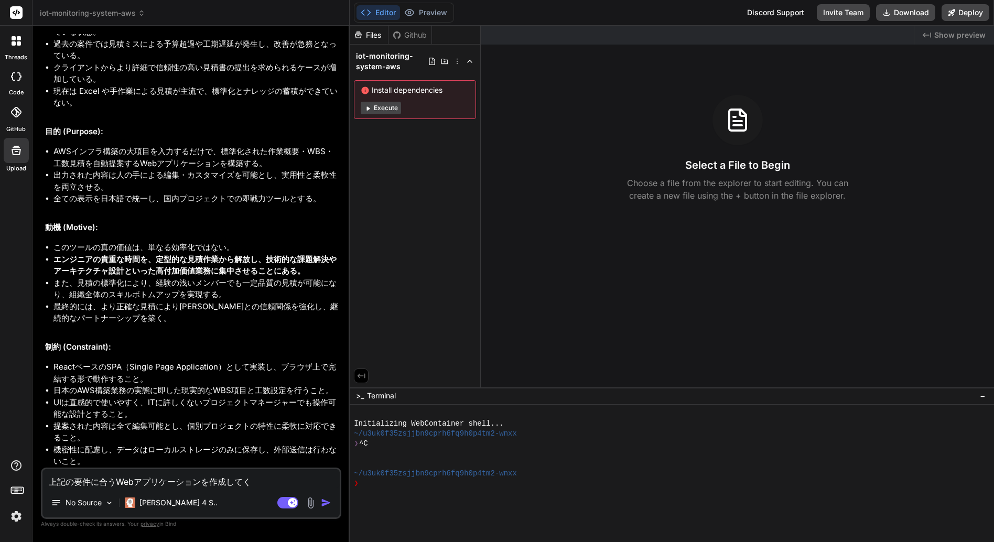
type textarea "上記の要件に合うWebアプリケーションを作成してくｄ"
type textarea "x"
type textarea "上記の要件に合うWebアプリケーションを作成してくだ"
type textarea "x"
type textarea "上記の要件に合うWebアプリケーションを作成してくだｓ"
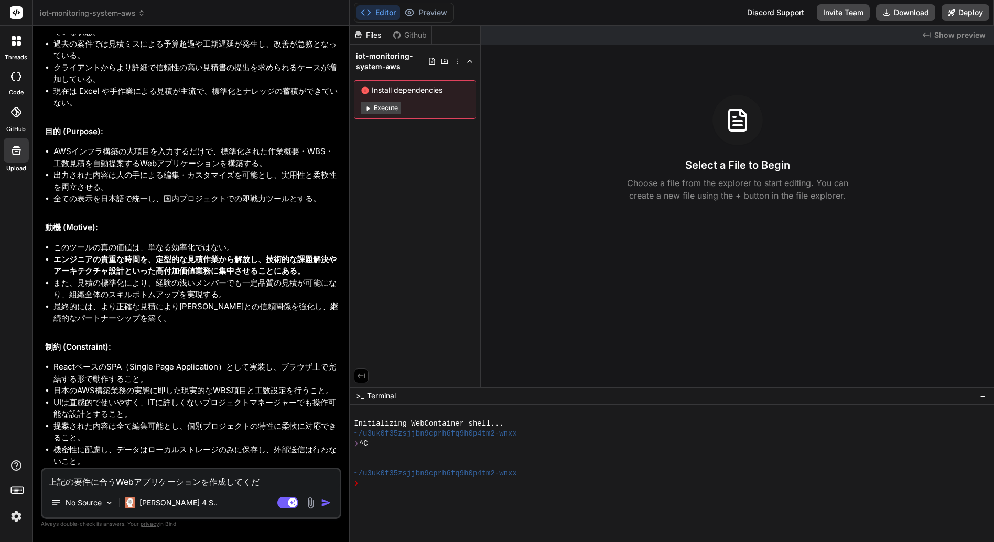
type textarea "x"
type textarea "上記の要件に合うWebアプリケーションを作成してください"
type textarea "x"
type textarea "上記の要件に合うWebアプリケーションを作成してください。"
type textarea "x"
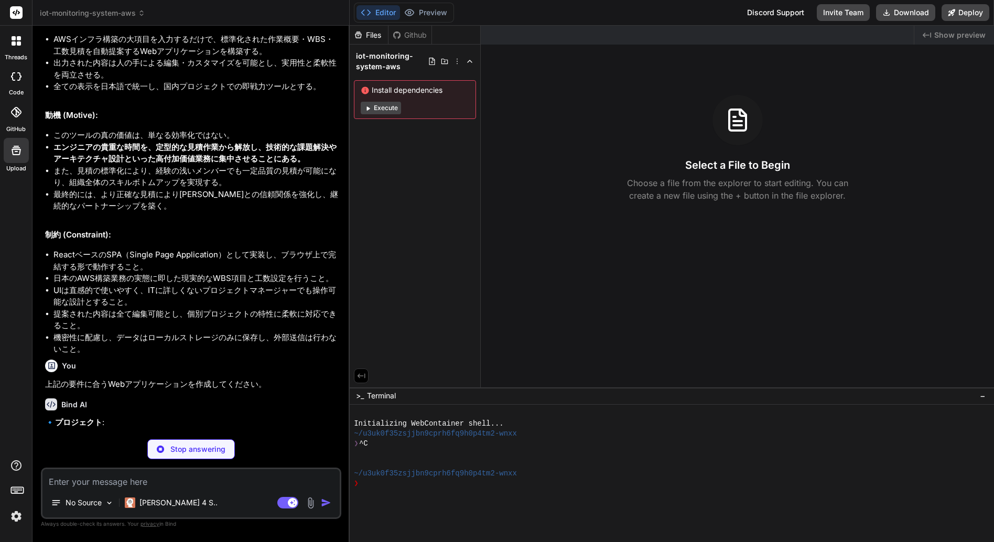
scroll to position [677, 0]
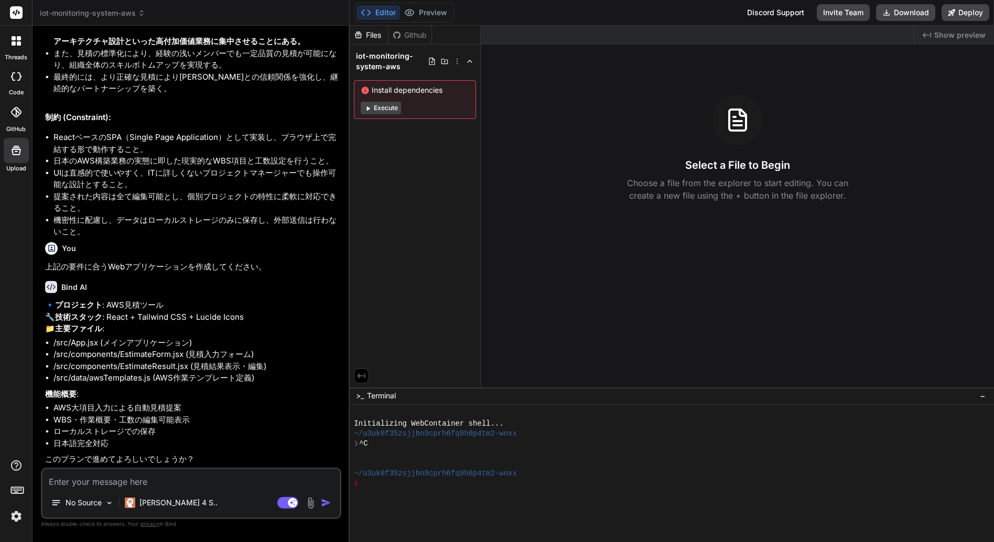
type textarea "x"
click at [100, 484] on textarea at bounding box center [190, 478] width 297 height 19
type textarea "y"
type textarea "x"
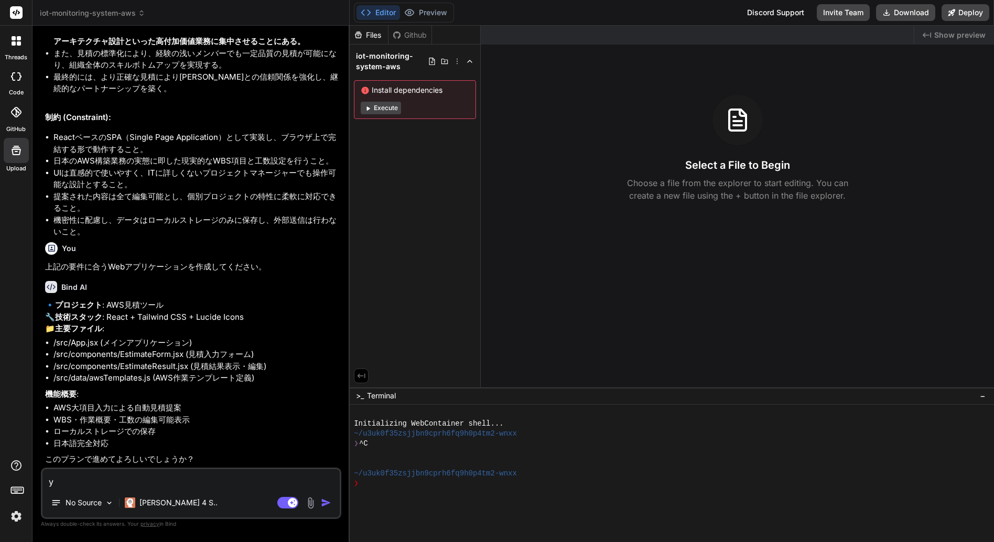
type textarea "ye"
type textarea "x"
type textarea "yes"
type textarea "x"
type textarea "yes."
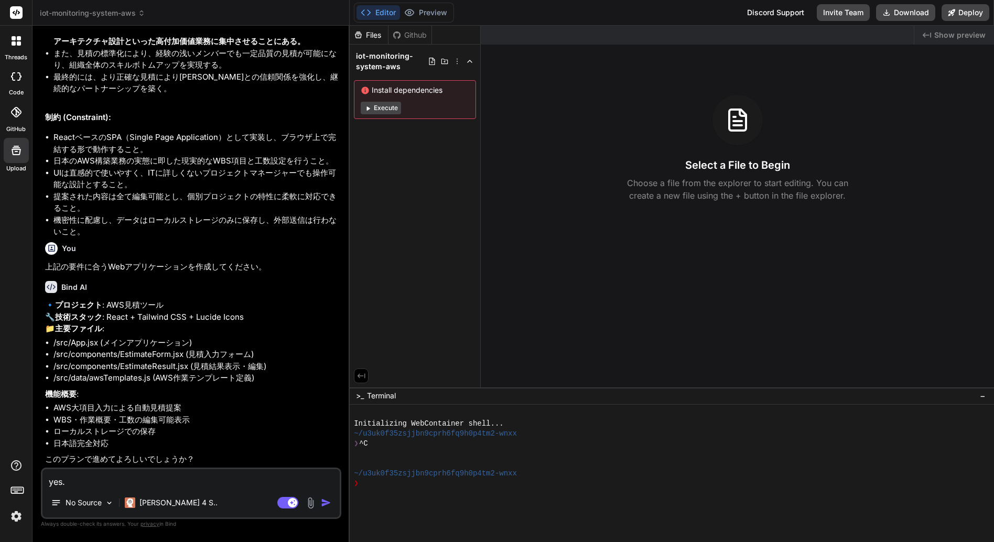
type textarea "x"
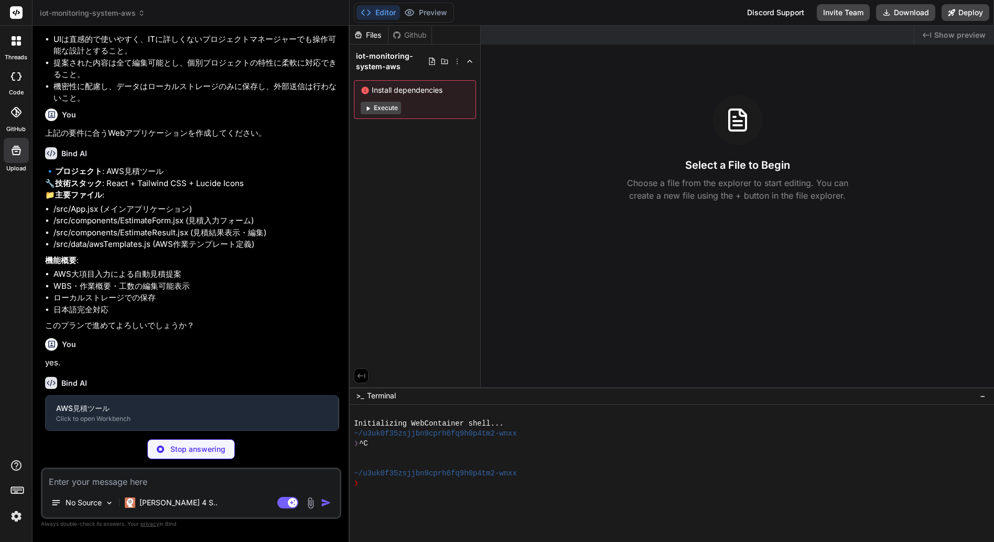
scroll to position [930, 0]
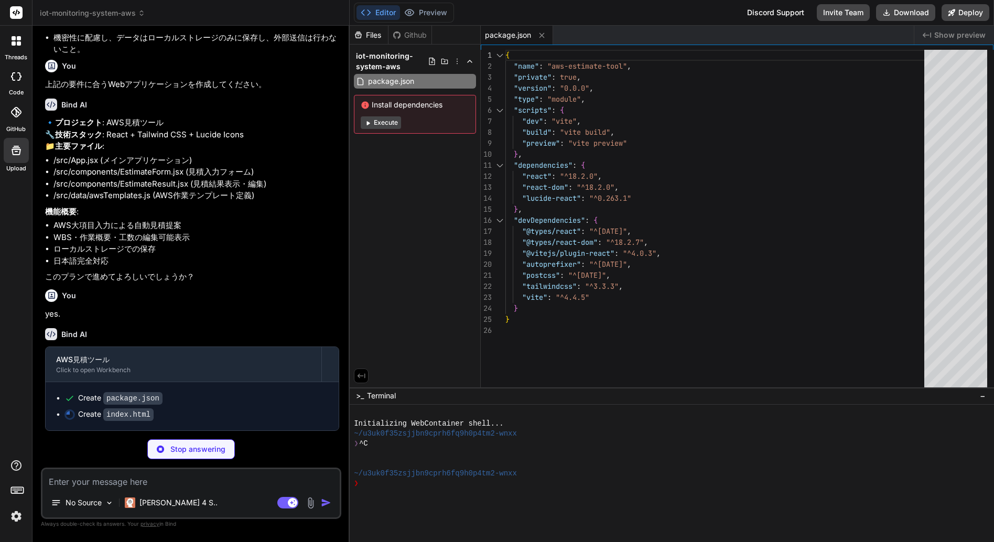
type textarea "x"
type textarea "<script type="module" src="/src/main.jsx"></script> </body> </html>"
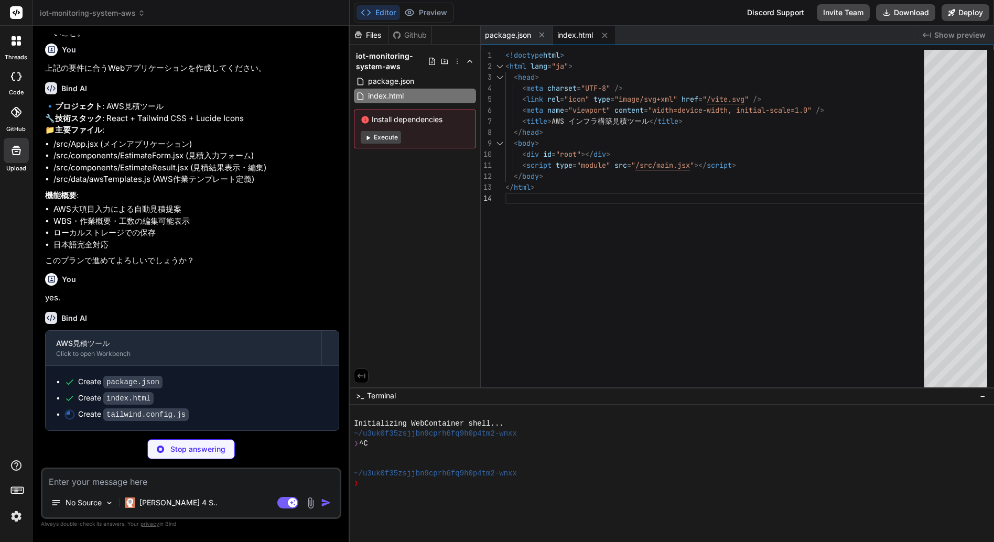
type textarea "x"
type textarea "}"
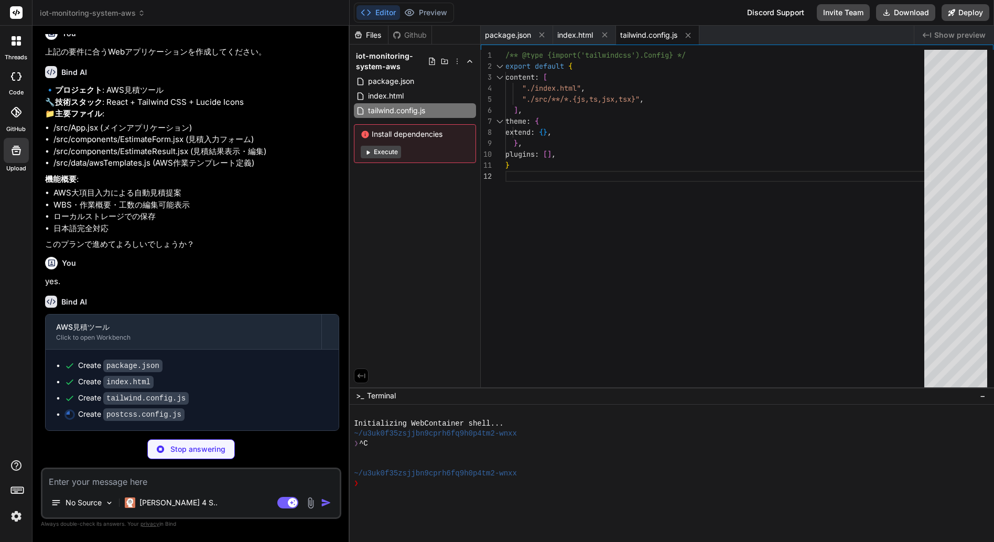
type textarea "x"
type textarea "export default { plugins: { tailwindcss: {}, autoprefixer: {}, }, }"
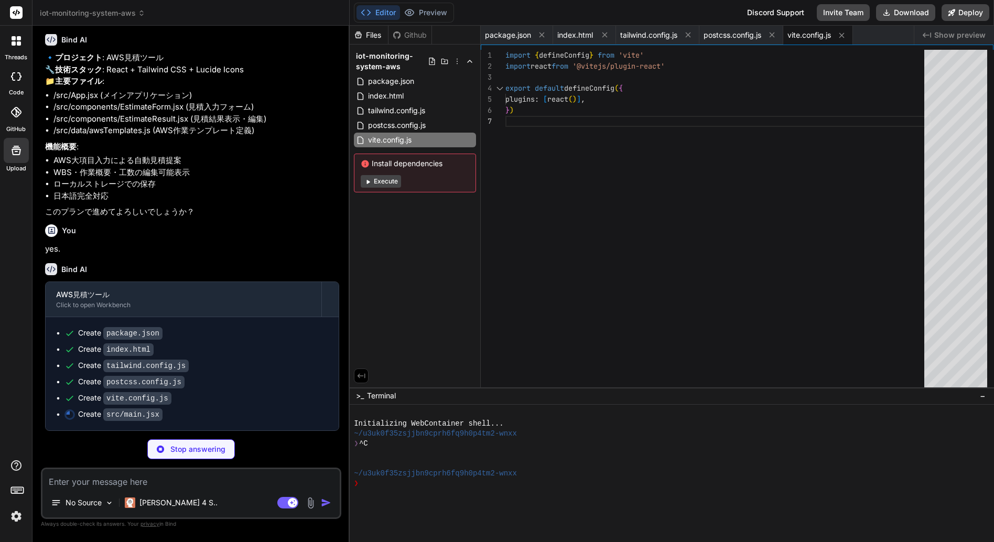
type textarea "x"
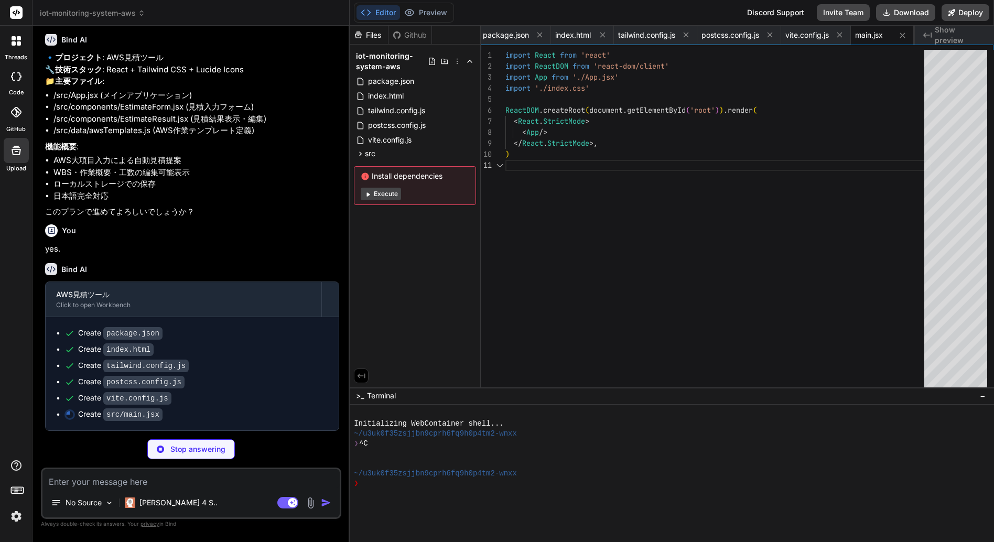
type textarea "x"
type textarea "@tailwind base; @tailwind components; @tailwind utilities;"
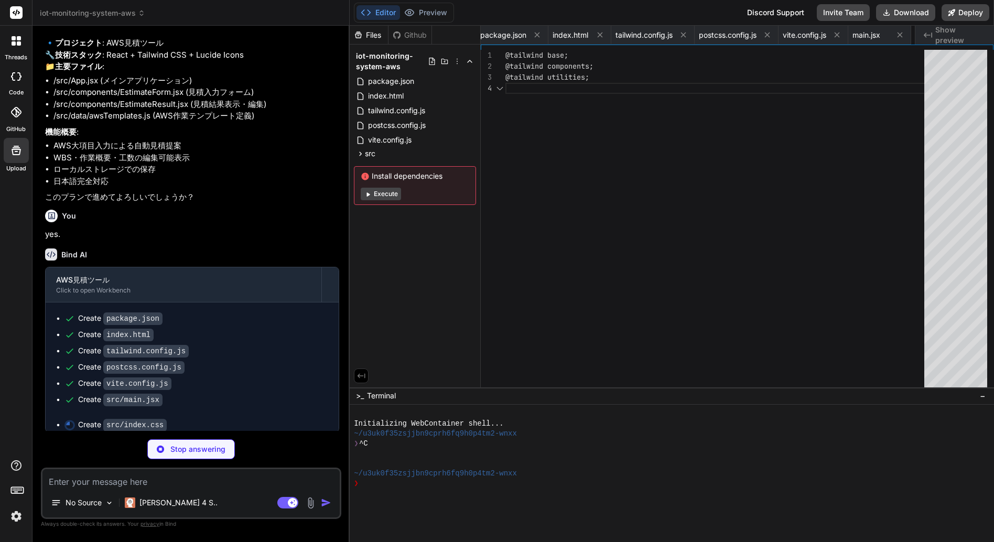
scroll to position [0, 68]
type textarea "x"
type textarea "};"
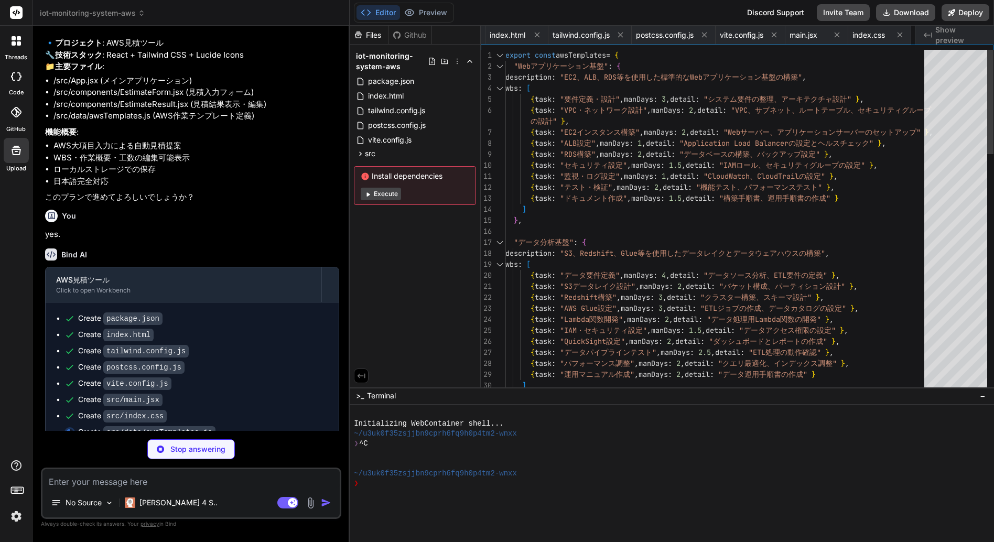
scroll to position [0, 150]
type textarea "x"
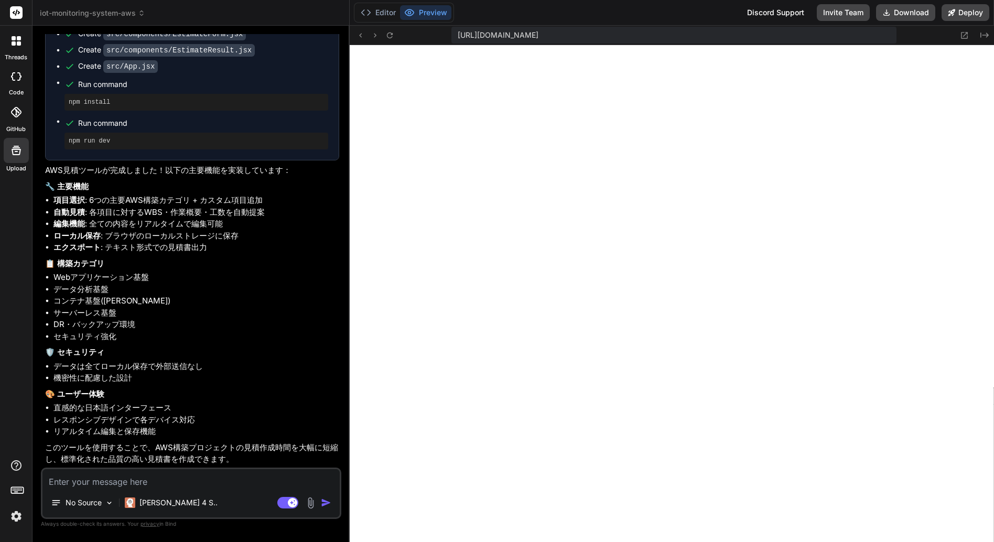
scroll to position [1497, 0]
click at [118, 479] on textarea at bounding box center [190, 478] width 297 height 19
click at [132, 483] on textarea at bounding box center [190, 478] width 297 height 19
click at [127, 481] on textarea at bounding box center [190, 478] width 297 height 19
click at [60, 484] on textarea at bounding box center [190, 478] width 297 height 19
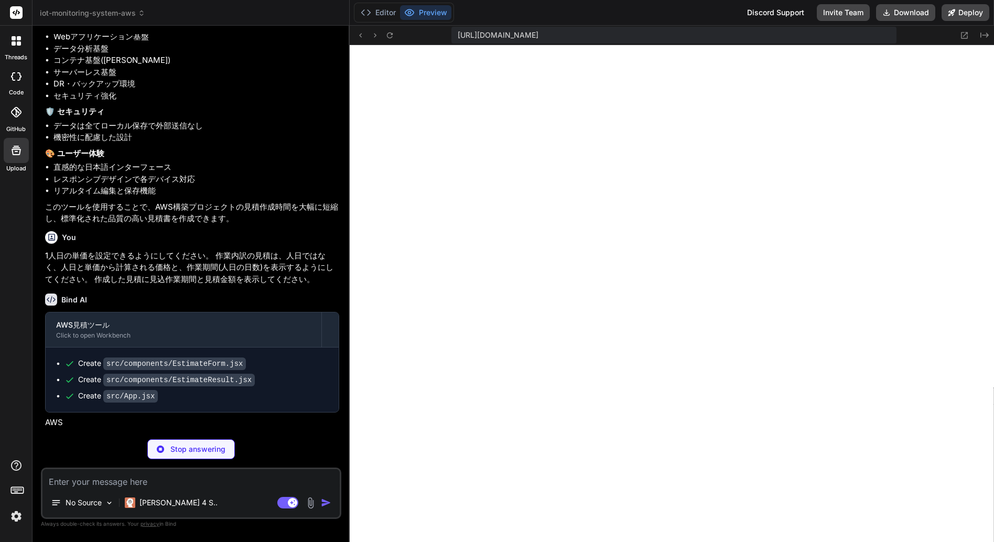
scroll to position [627, 0]
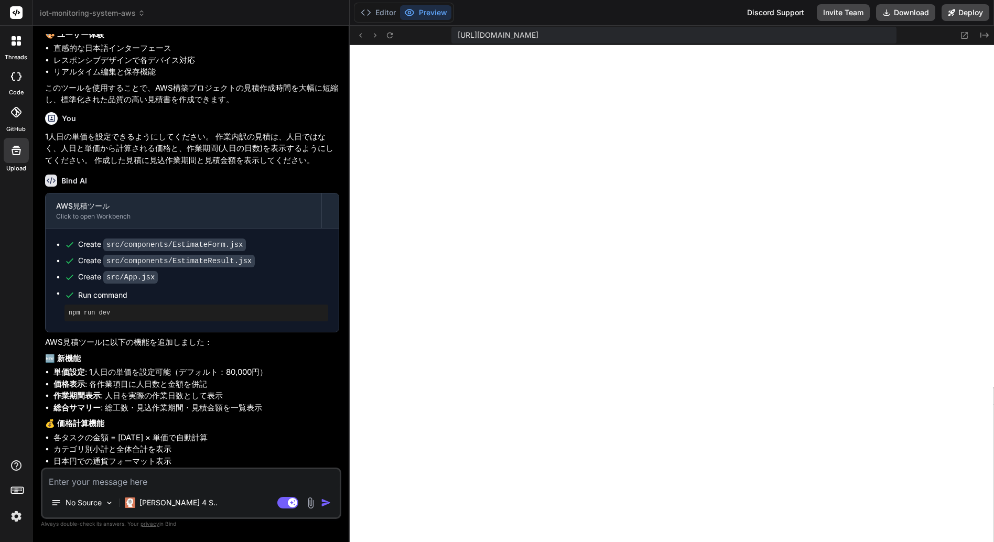
click at [111, 483] on textarea at bounding box center [190, 478] width 297 height 19
paste textarea "見積項目一覧の作業項目に対し、要件定義・設定のためのヒアリングシートを出力する機能を追加してください。"
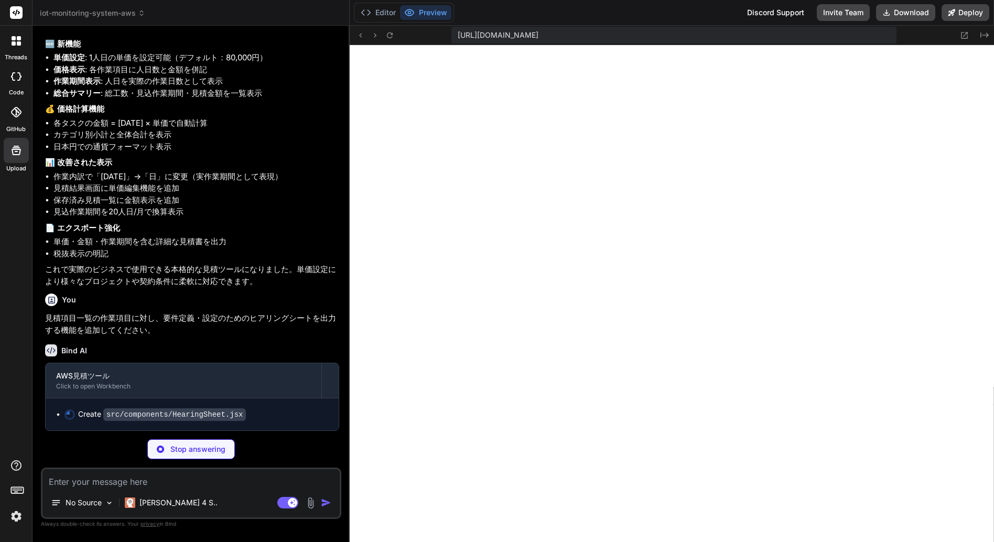
scroll to position [0, 473]
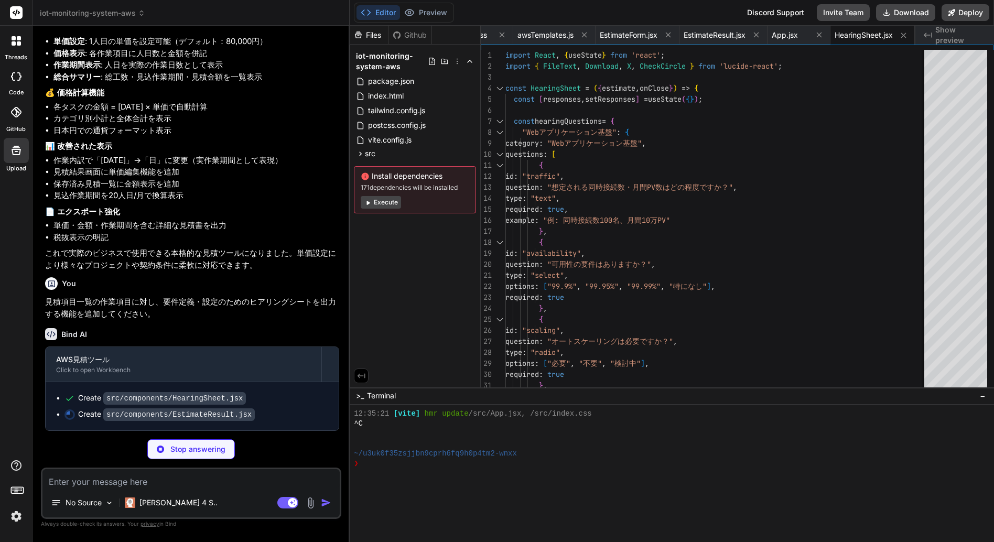
click at [384, 203] on button "Execute" at bounding box center [381, 202] width 40 height 13
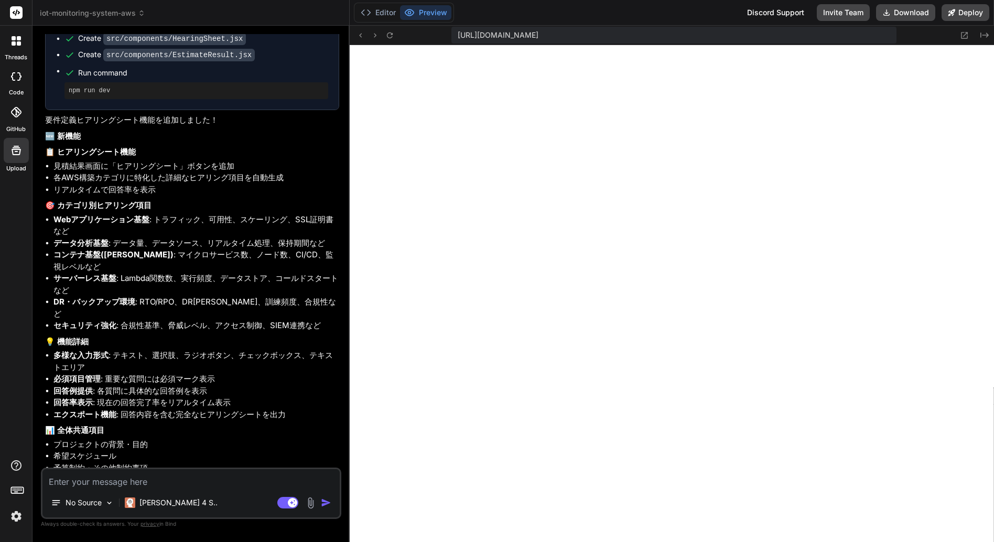
scroll to position [2481, 0]
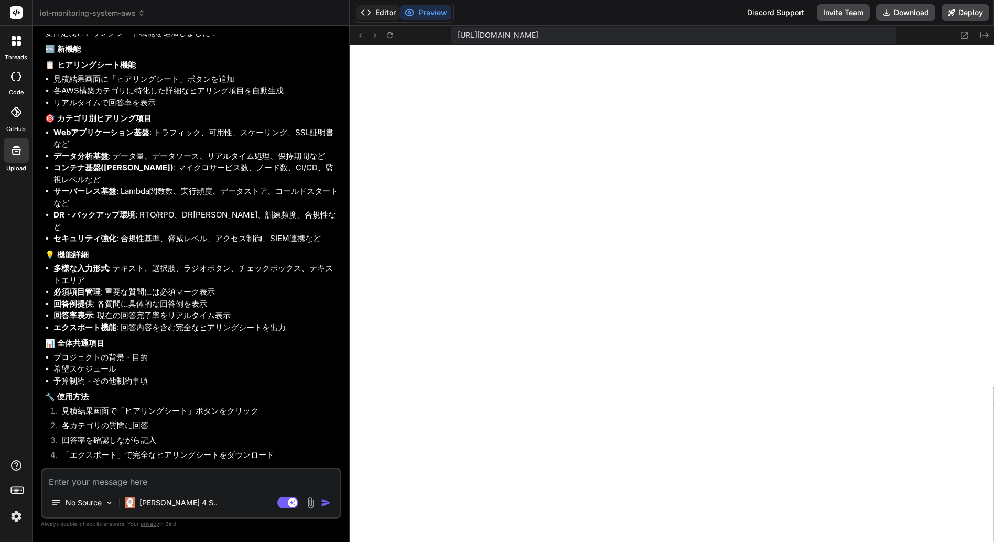
click at [387, 15] on button "Editor" at bounding box center [377, 12] width 43 height 15
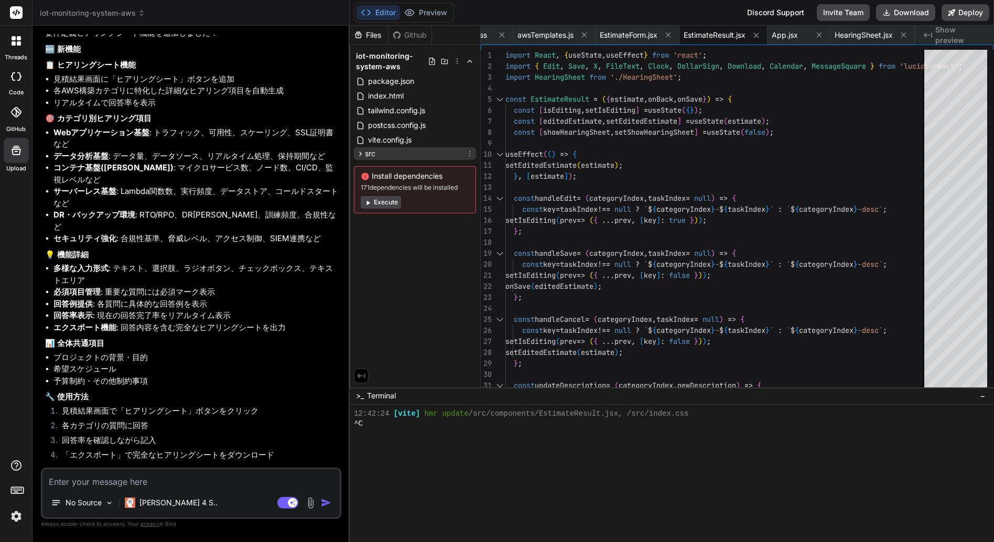
click at [360, 156] on icon at bounding box center [360, 153] width 9 height 9
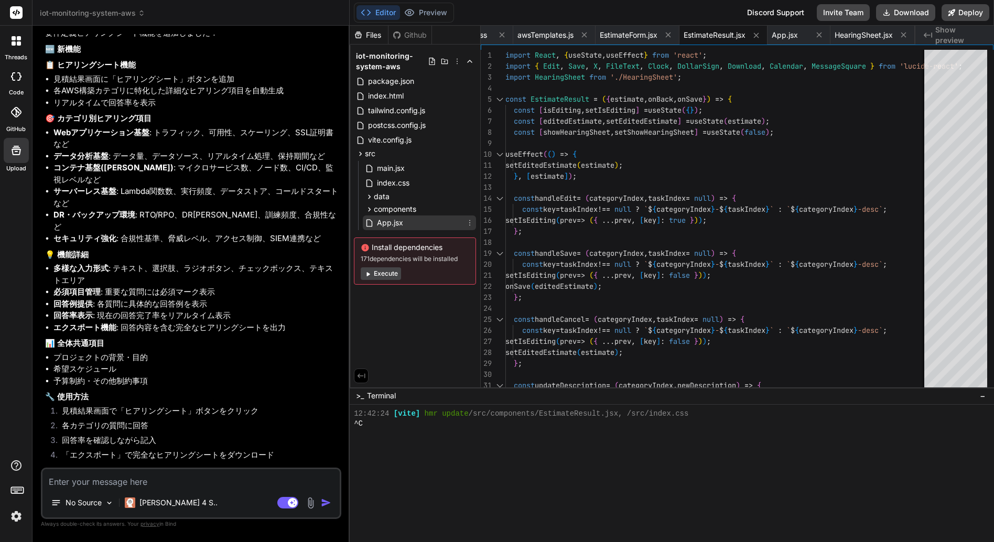
click at [392, 222] on span "App.jsx" at bounding box center [390, 222] width 28 height 13
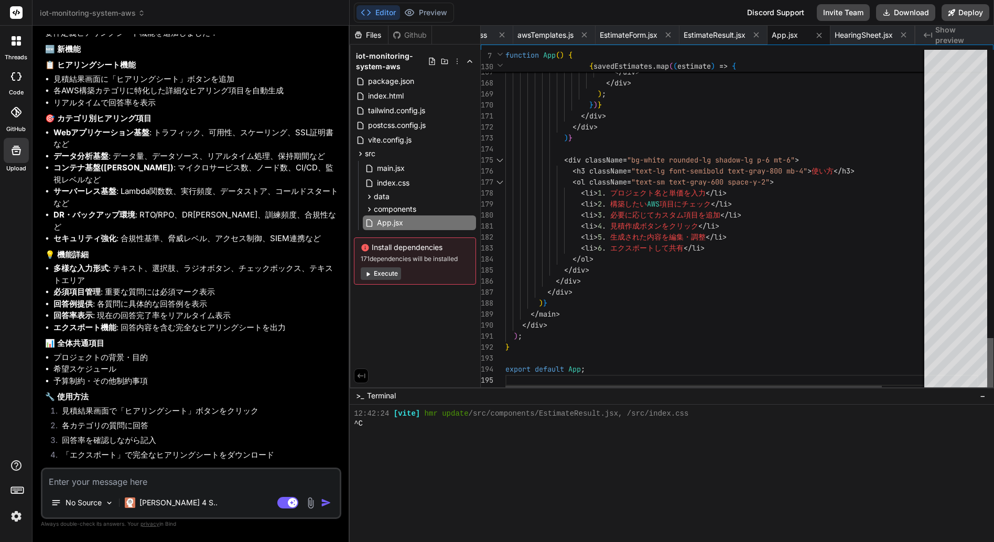
click at [993, 354] on div at bounding box center [990, 365] width 6 height 54
click at [367, 209] on icon at bounding box center [369, 209] width 9 height 9
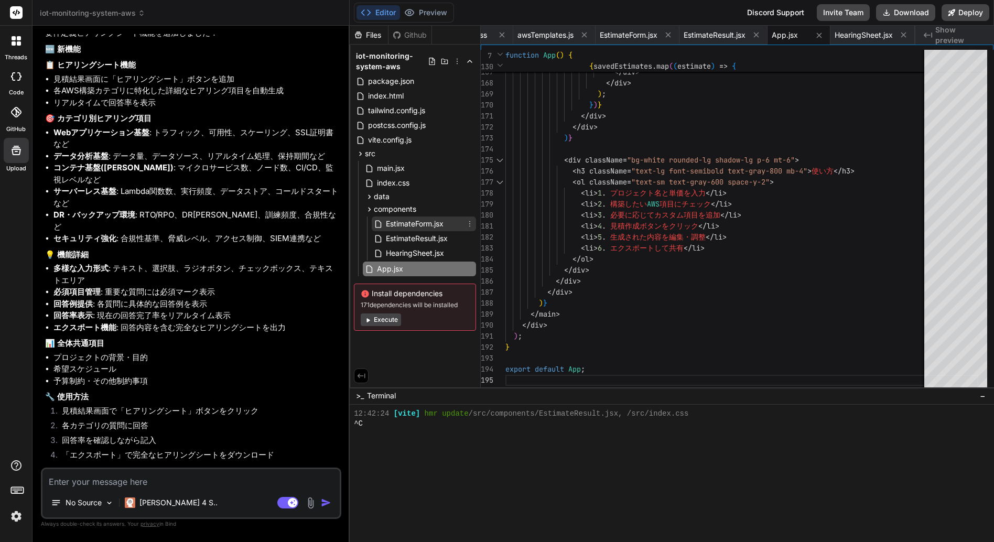
click at [434, 227] on span "EstimateForm.jsx" at bounding box center [415, 223] width 60 height 13
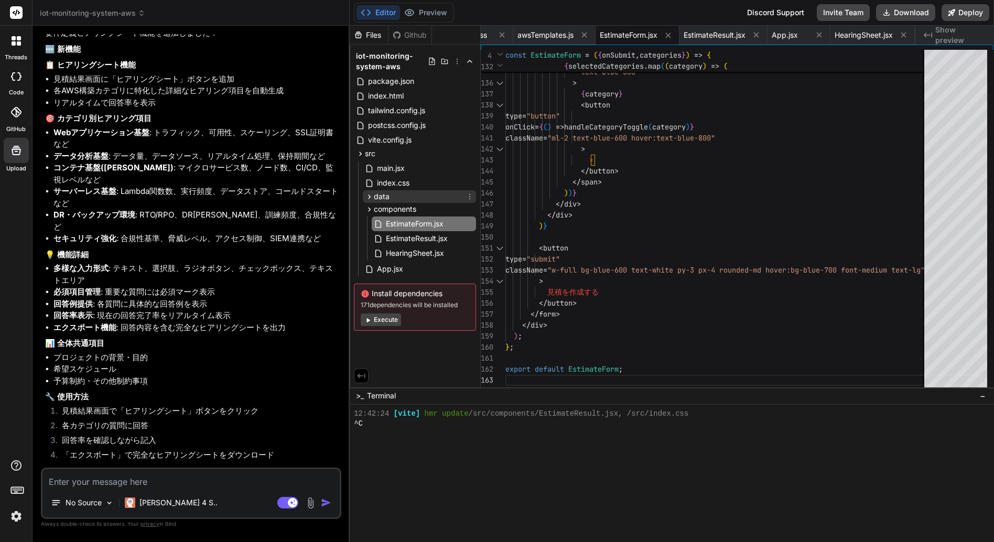
click at [368, 199] on icon at bounding box center [369, 196] width 9 height 9
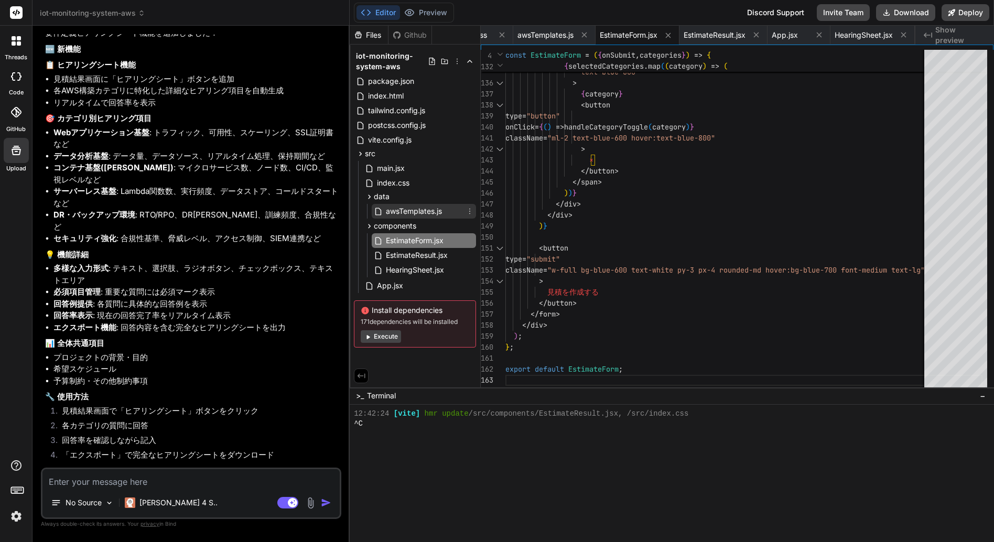
click at [426, 213] on span "awsTemplates.js" at bounding box center [414, 211] width 58 height 13
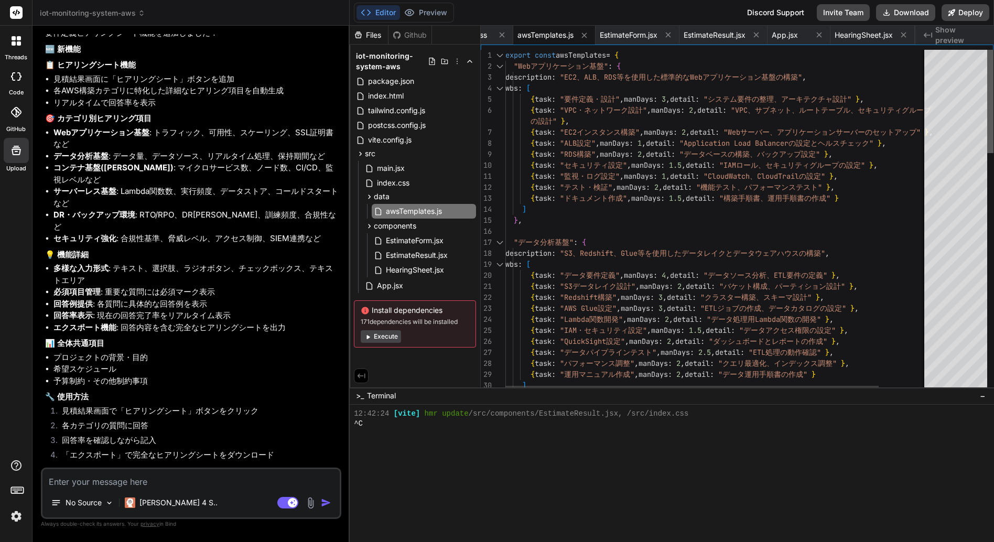
click at [993, 50] on div at bounding box center [990, 101] width 6 height 103
click at [395, 181] on span "index.css" at bounding box center [393, 183] width 35 height 13
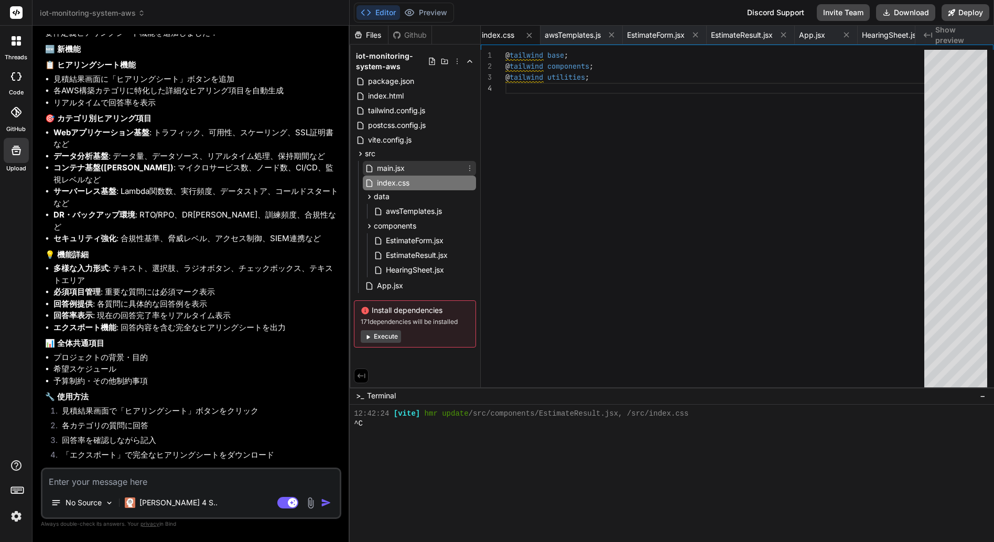
click at [396, 163] on span "main.jsx" at bounding box center [391, 168] width 30 height 13
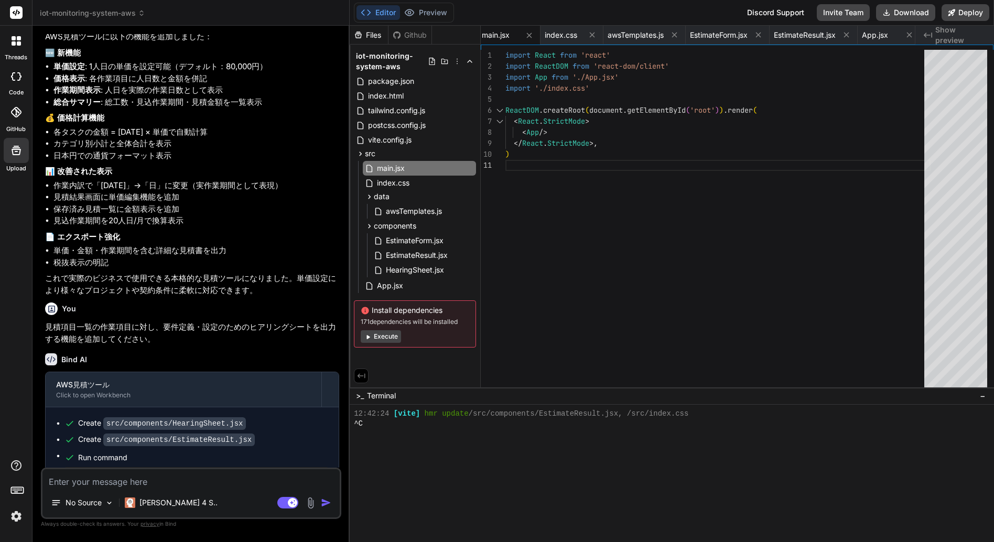
scroll to position [2114, 0]
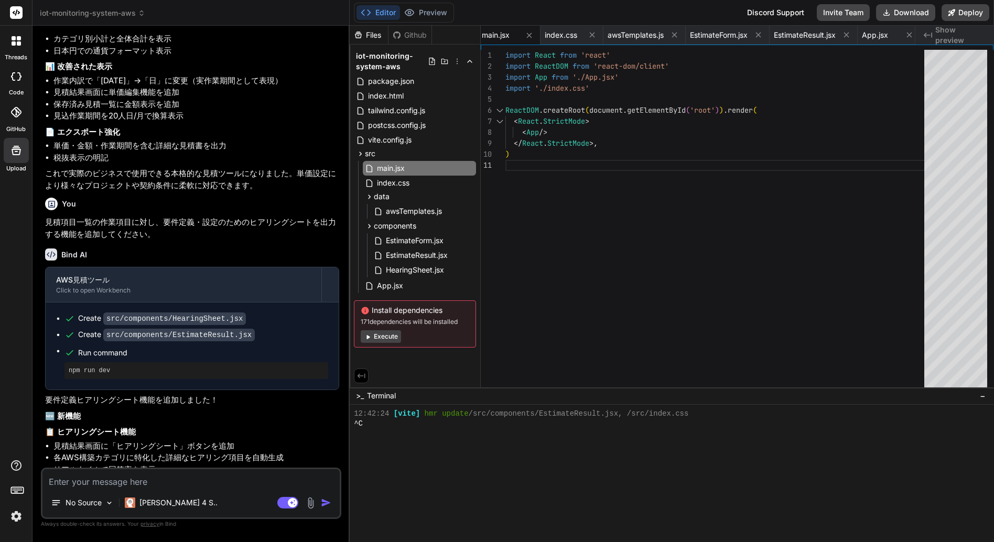
click at [160, 240] on p "見積項目一覧の作業項目に対し、要件定義・設定のためのヒアリングシートを出力する機能を追加してください。" at bounding box center [192, 228] width 294 height 24
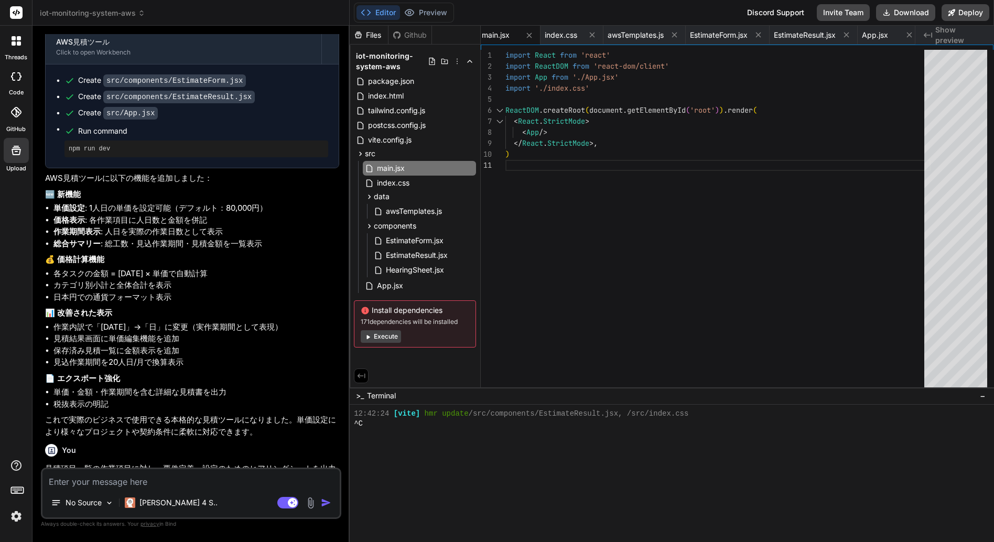
scroll to position [1852, 0]
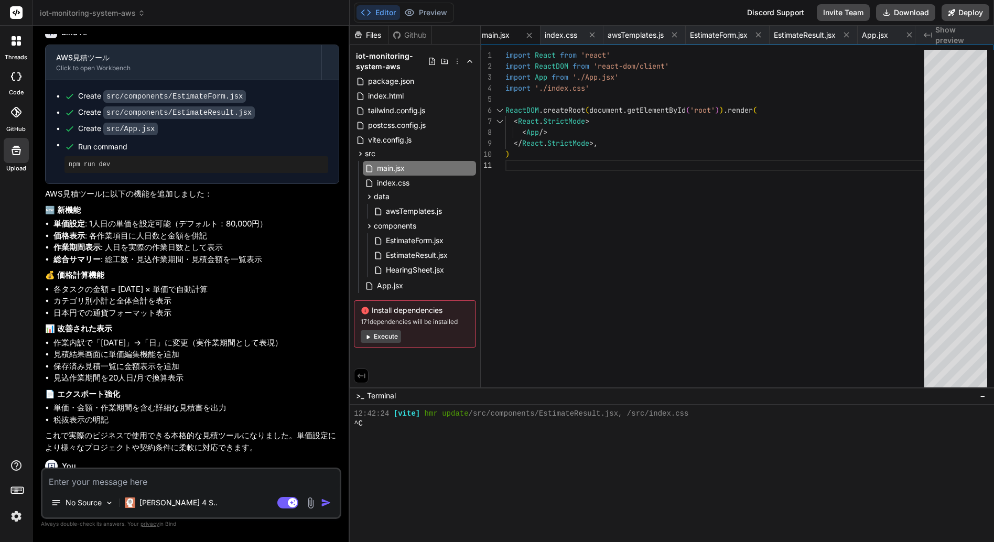
drag, startPoint x: 318, startPoint y: 166, endPoint x: 43, endPoint y: 142, distance: 275.6
click at [43, 142] on div "You Bind AI 思考のレンズ 前提 (Premise): AWSクラウドインフラの構築においては、要件定義の精度が全体コストとスケジュールを左右する最…" at bounding box center [192, 250] width 298 height 433
copy p "1人日の単価を設定できるようにしてください。 作業内訳の見積は、人日ではなく、人日と単価から計算される価格と、作業期間(人日の日数)を表示するようにしてくださ…"
